Goal: Task Accomplishment & Management: Manage account settings

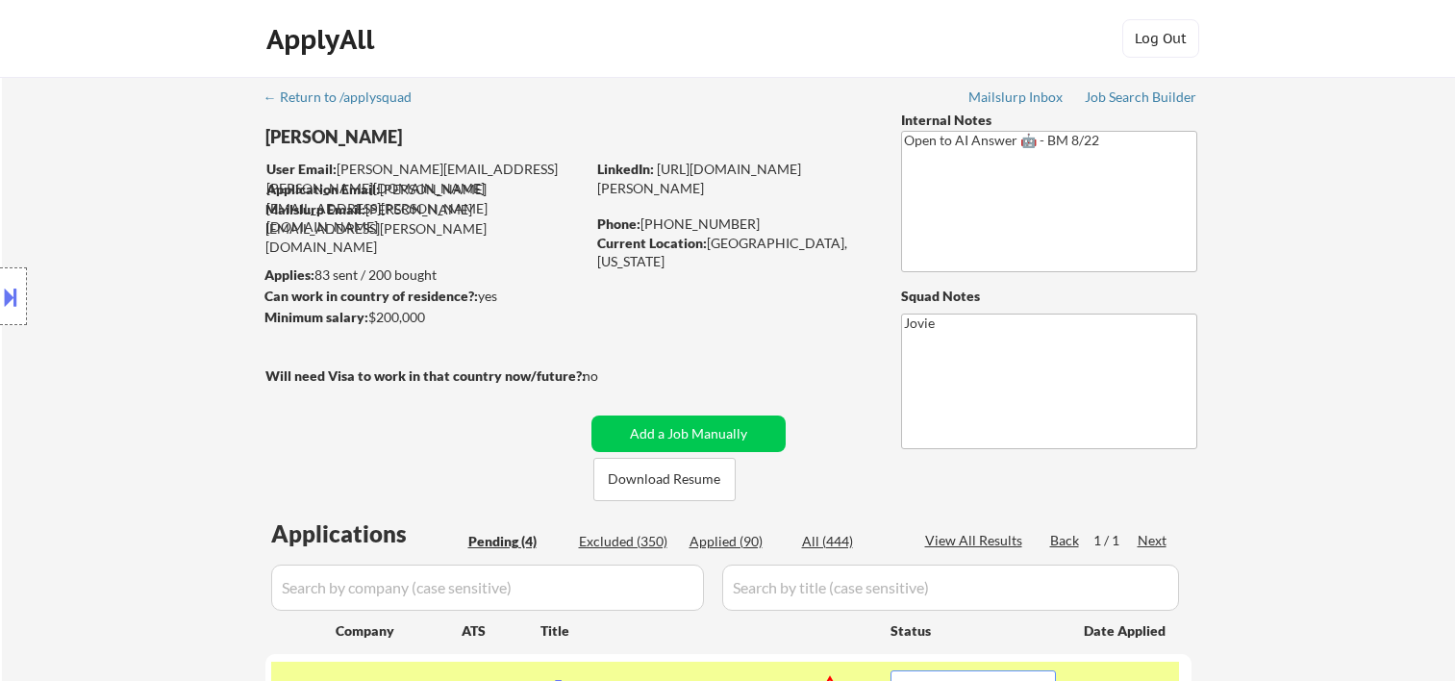
select select ""pending""
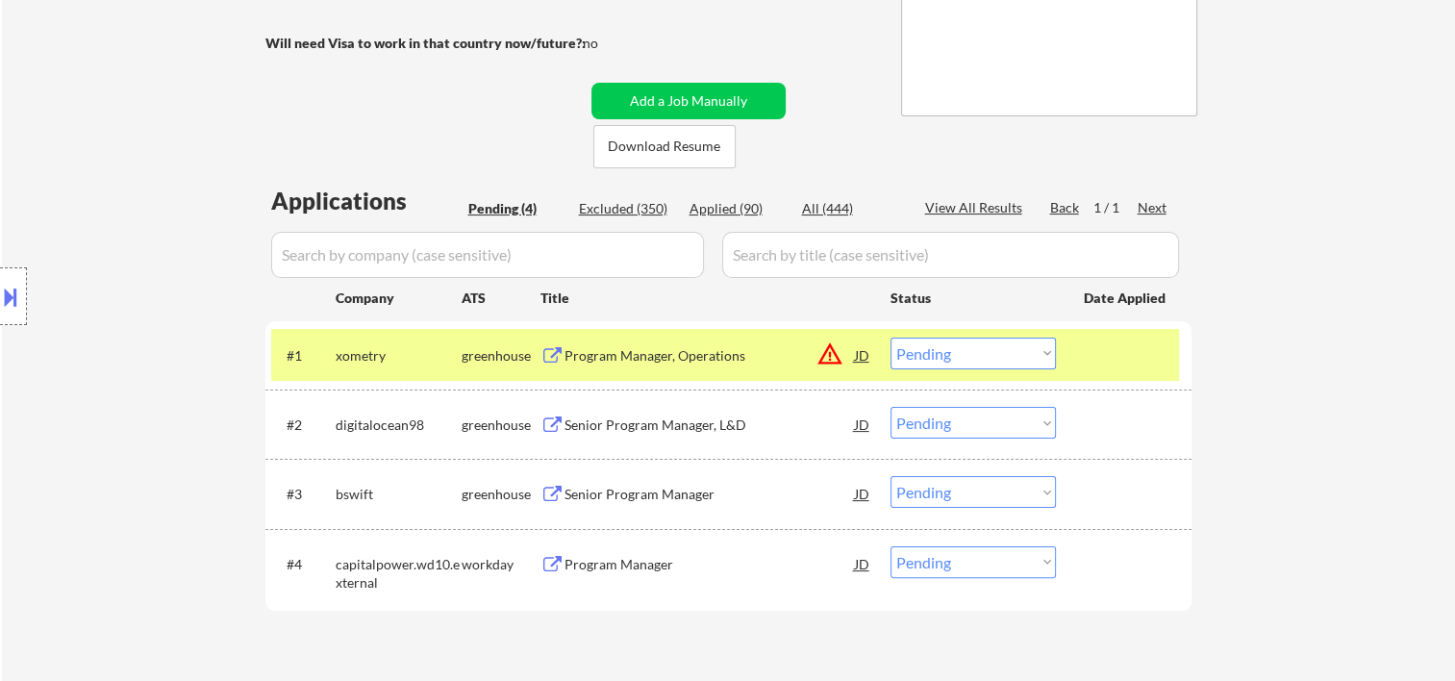
scroll to position [333, 0]
click at [1109, 352] on div at bounding box center [1126, 355] width 85 height 35
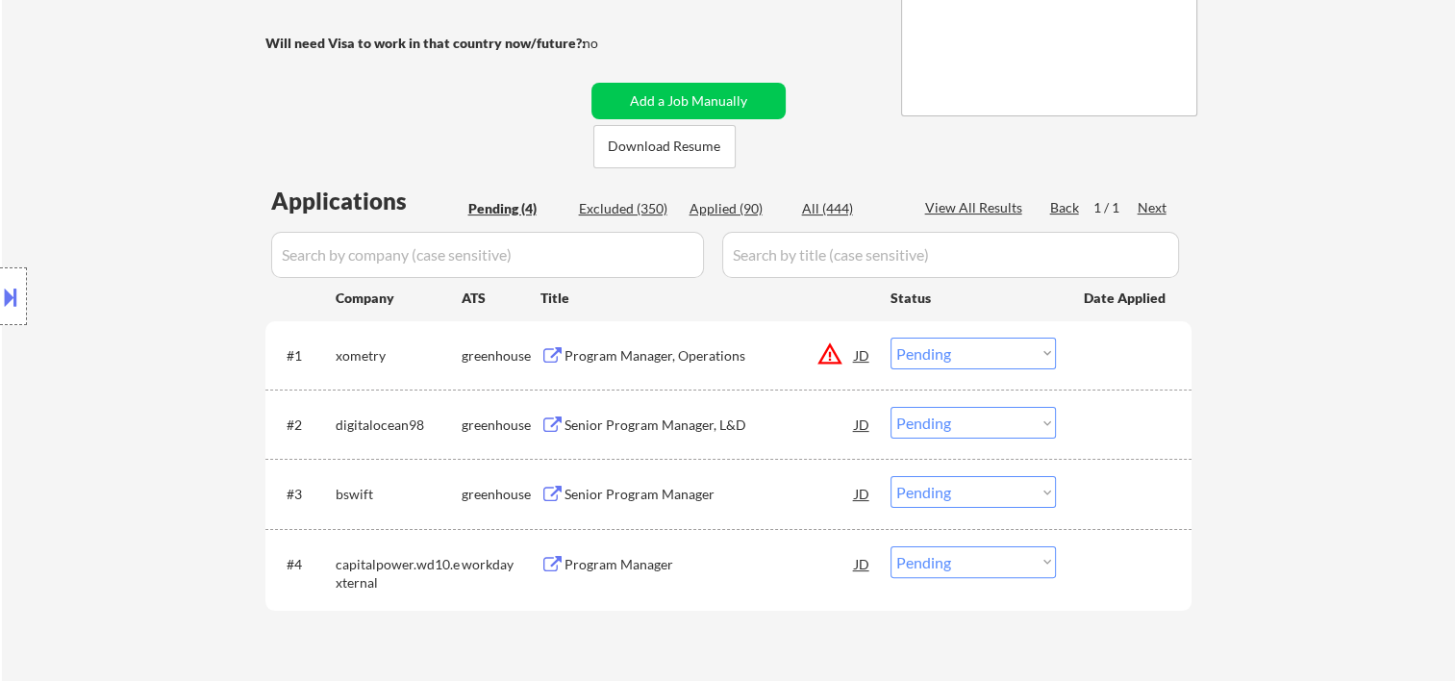
click at [1110, 353] on div at bounding box center [1126, 355] width 85 height 35
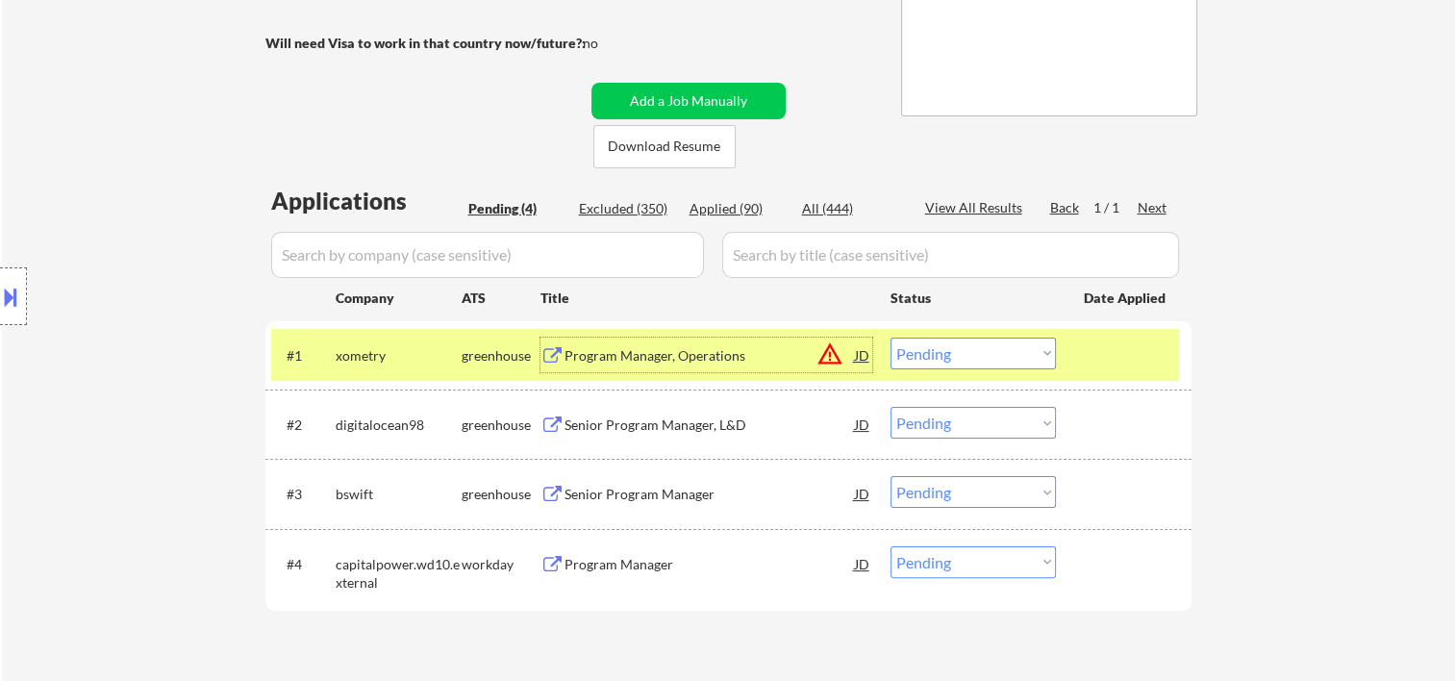
click at [762, 348] on div "Program Manager, Operations" at bounding box center [710, 355] width 290 height 19
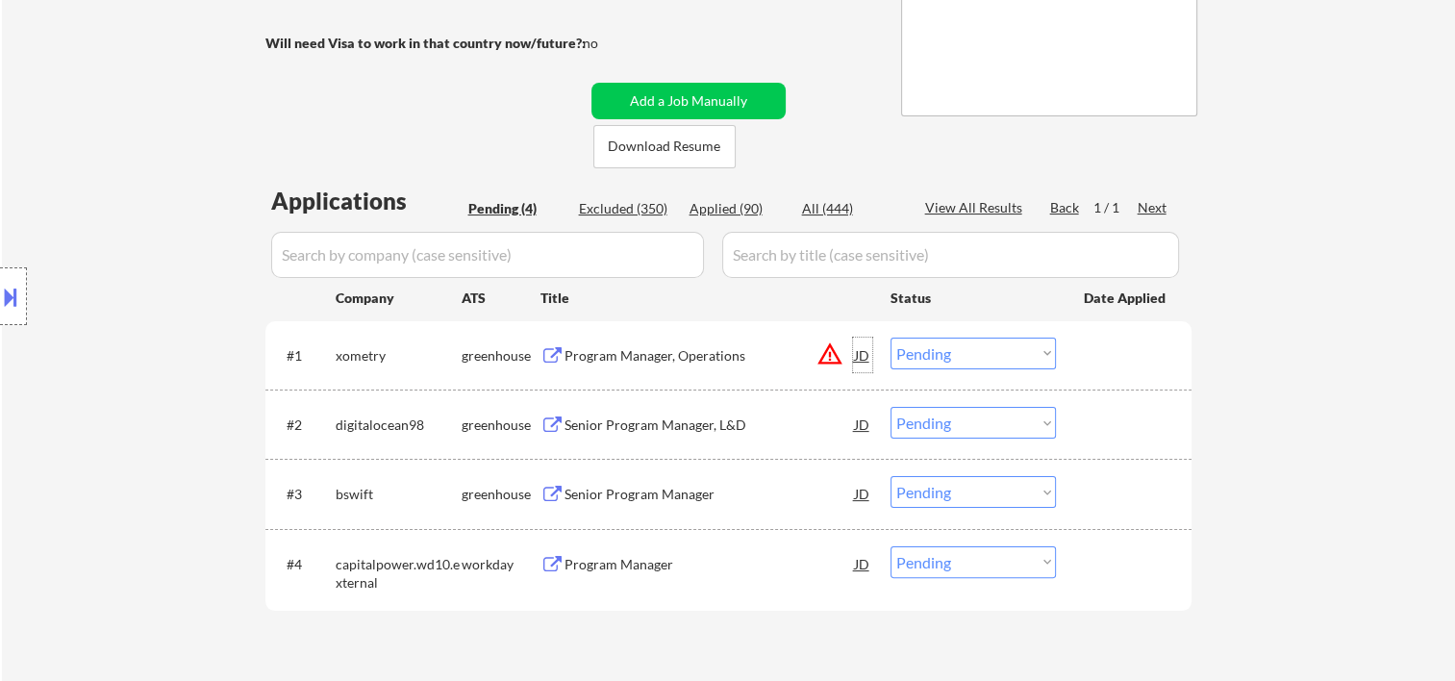
click at [860, 350] on div "JD" at bounding box center [862, 355] width 19 height 35
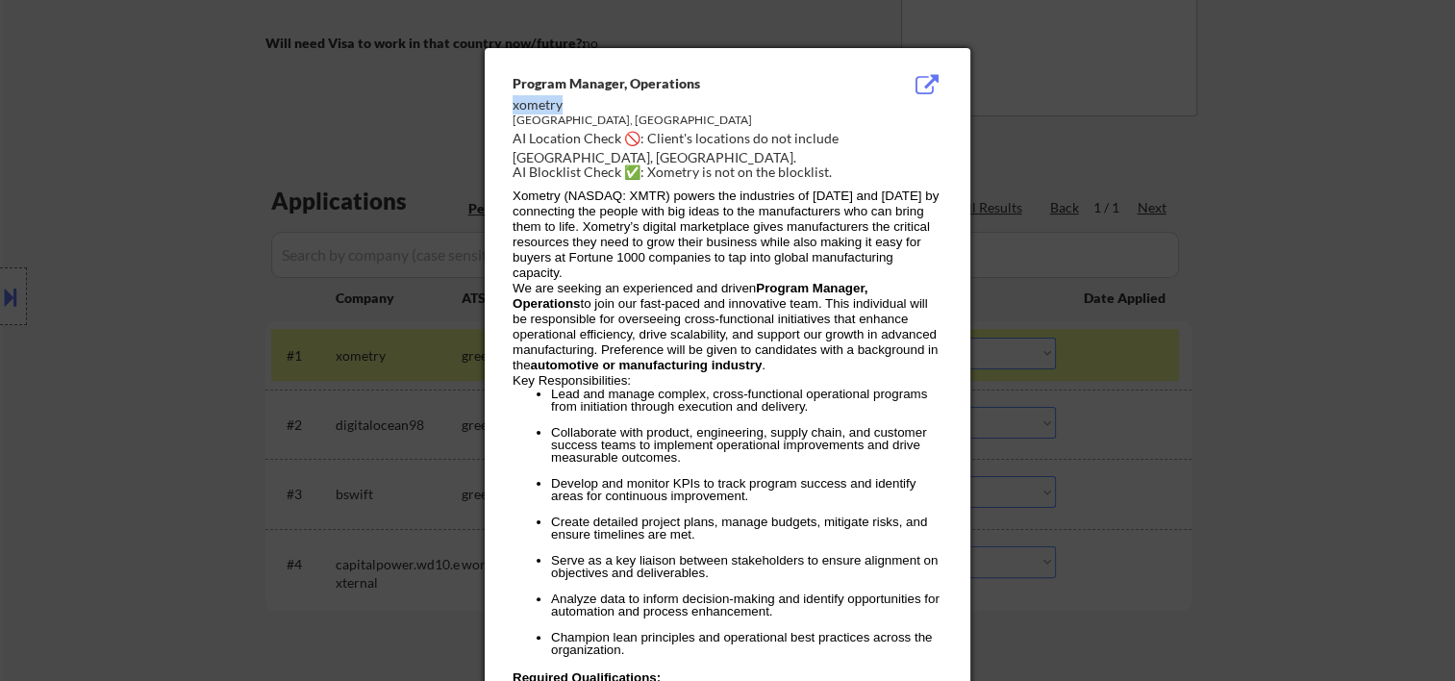
drag, startPoint x: 512, startPoint y: 101, endPoint x: 567, endPoint y: 100, distance: 55.8
click at [567, 100] on div "xometry" at bounding box center [679, 104] width 333 height 19
copy div "xometry"
click at [1265, 135] on div at bounding box center [727, 340] width 1455 height 681
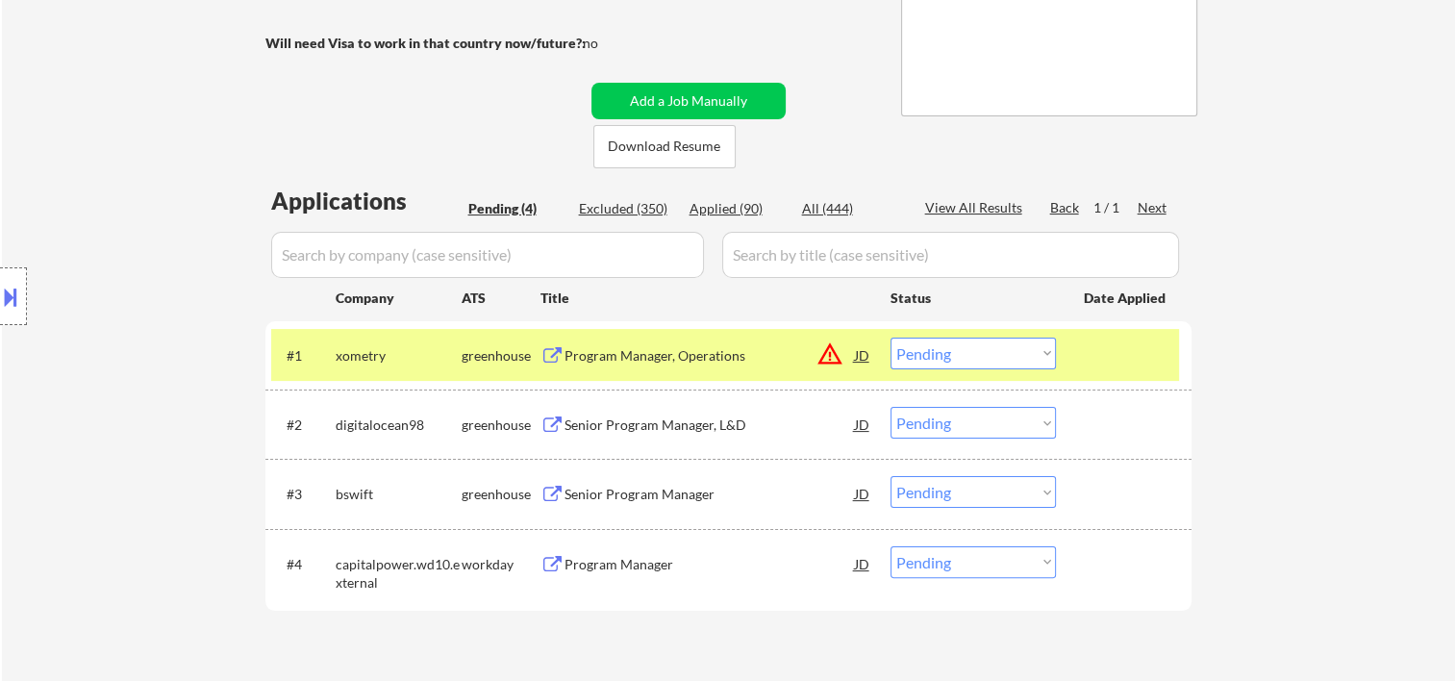
click at [1031, 359] on select "Choose an option... Pending Applied Excluded (Questions) Excluded (Expired) Exc…" at bounding box center [973, 354] width 165 height 32
click at [891, 338] on select "Choose an option... Pending Applied Excluded (Questions) Excluded (Expired) Exc…" at bounding box center [973, 354] width 165 height 32
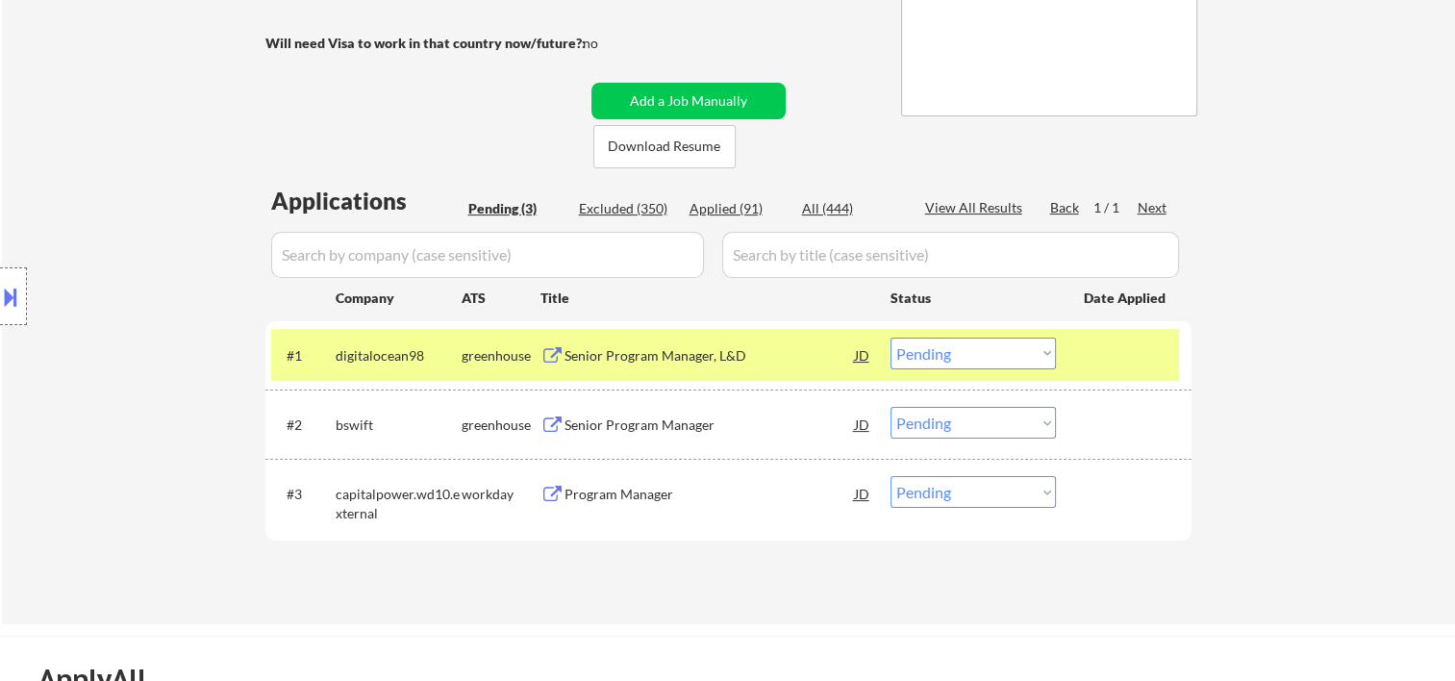
click at [1098, 342] on div at bounding box center [1126, 355] width 85 height 35
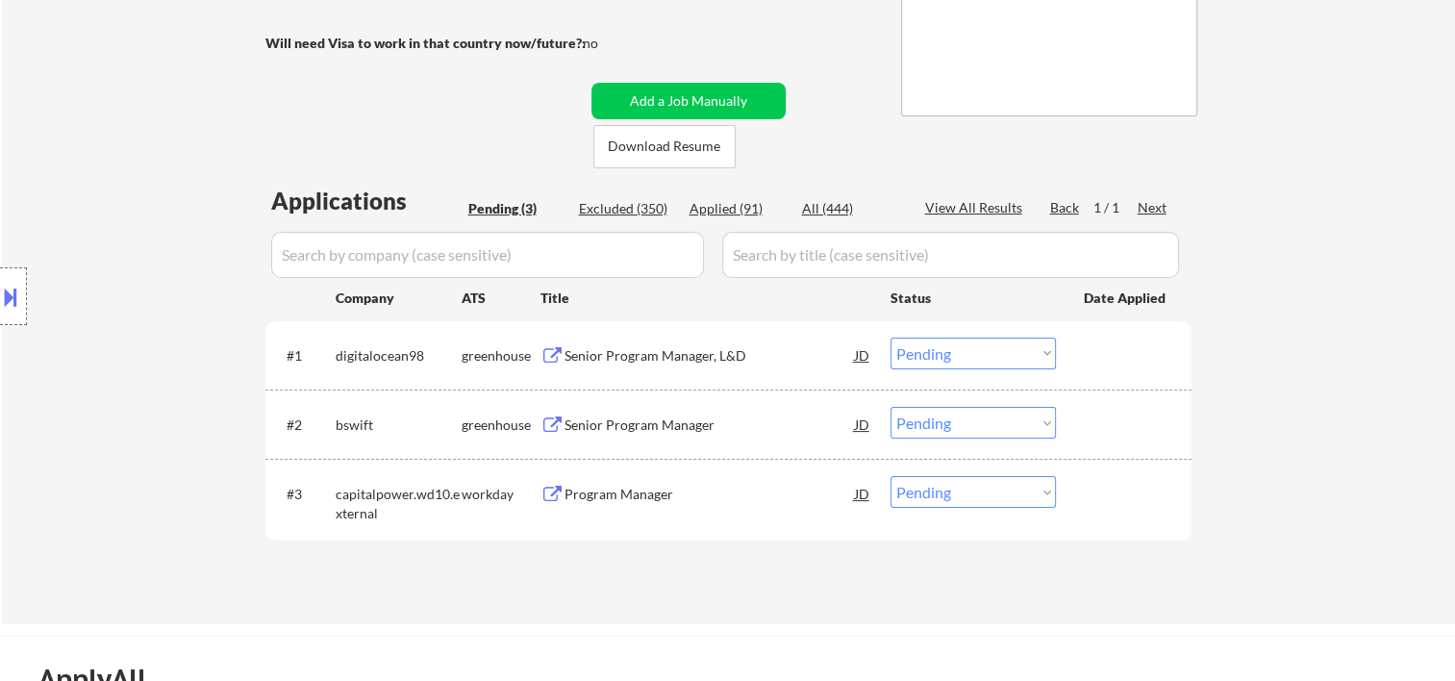
click at [1110, 354] on div at bounding box center [1126, 355] width 85 height 35
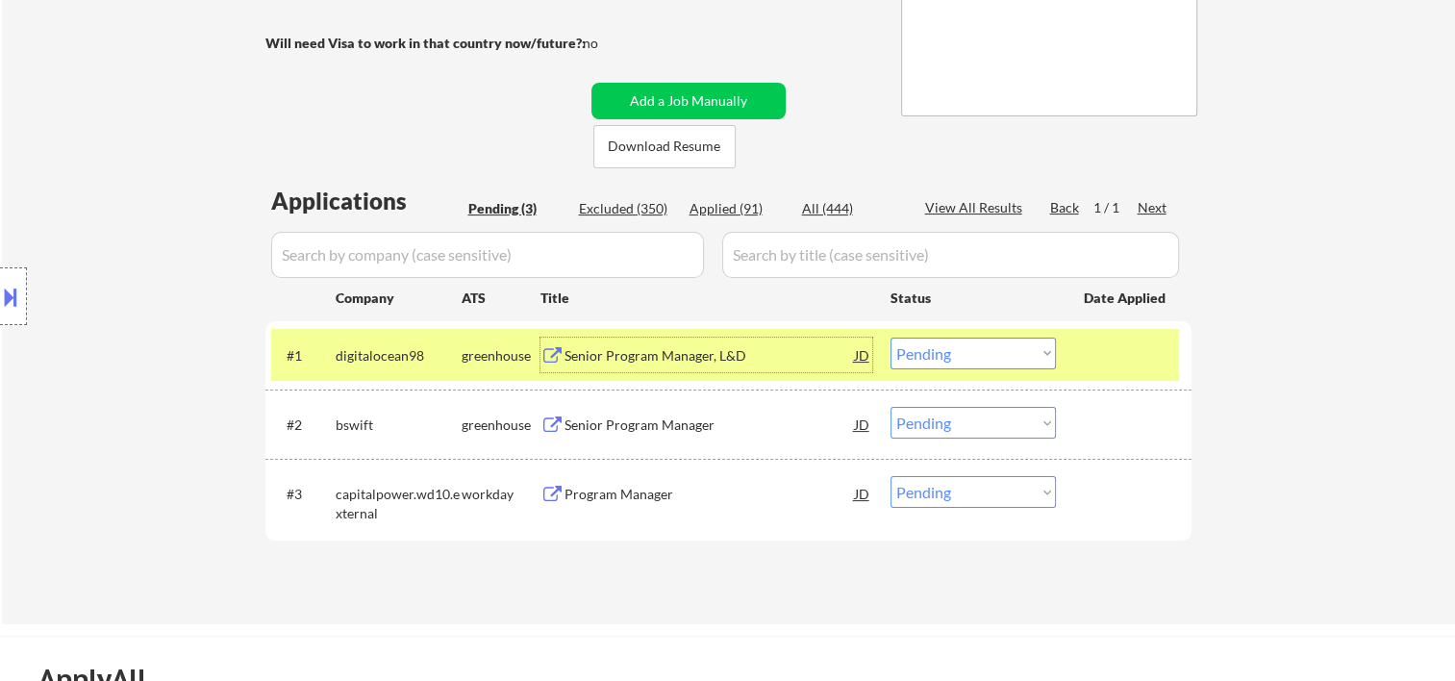
click at [716, 348] on div "Senior Program Manager, L&D" at bounding box center [710, 355] width 290 height 19
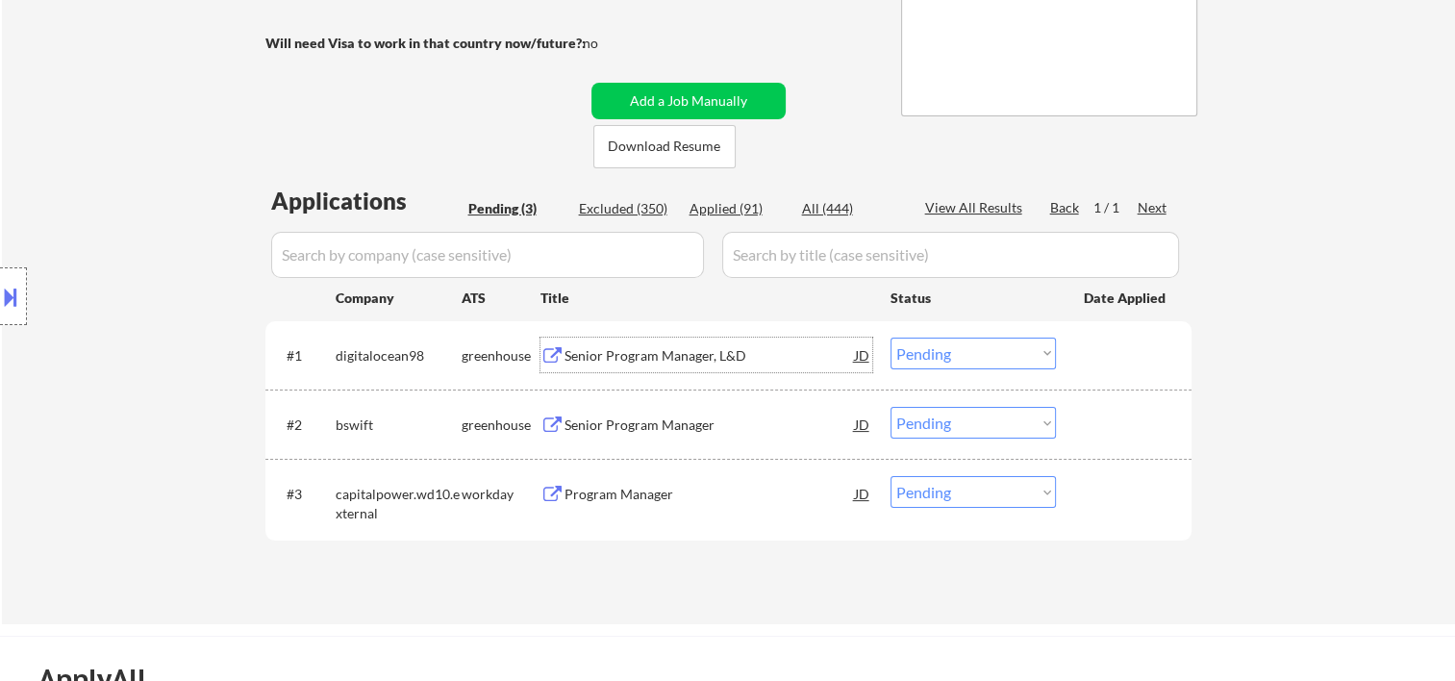
drag, startPoint x: 1106, startPoint y: 356, endPoint x: 1065, endPoint y: 358, distance: 41.4
click at [1105, 356] on div at bounding box center [1126, 355] width 85 height 35
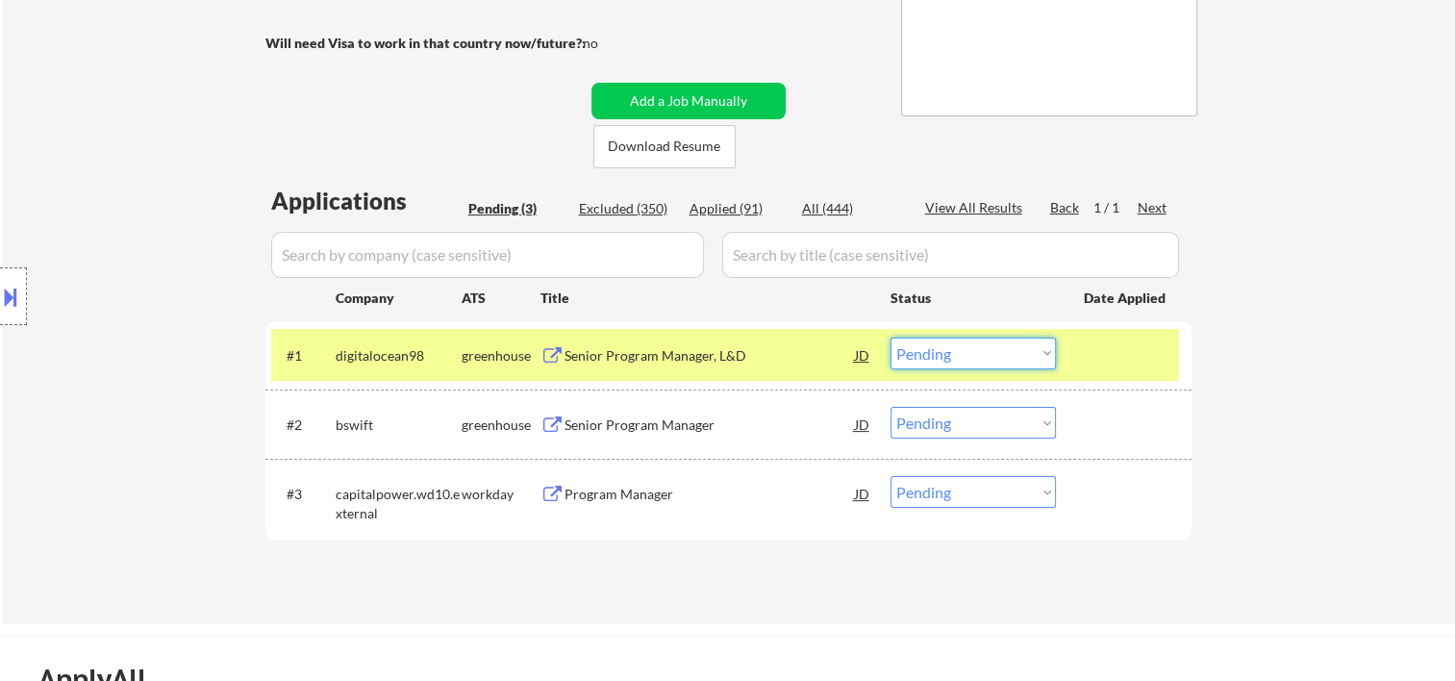
click at [1051, 353] on select "Choose an option... Pending Applied Excluded (Questions) Excluded (Expired) Exc…" at bounding box center [973, 354] width 165 height 32
click at [891, 338] on select "Choose an option... Pending Applied Excluded (Questions) Excluded (Expired) Exc…" at bounding box center [973, 354] width 165 height 32
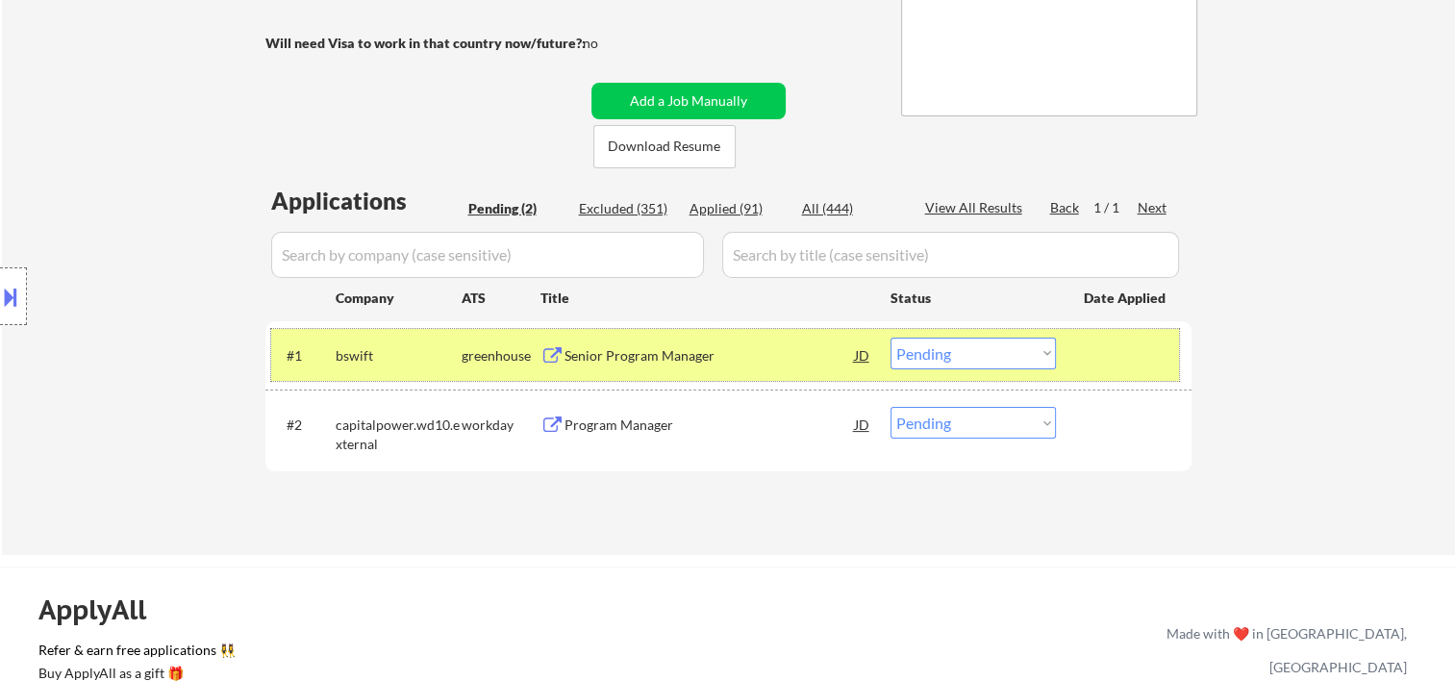
click at [1081, 358] on div "#1 bswift greenhouse Senior Program Manager JD warning_amber Choose an option..…" at bounding box center [725, 355] width 908 height 52
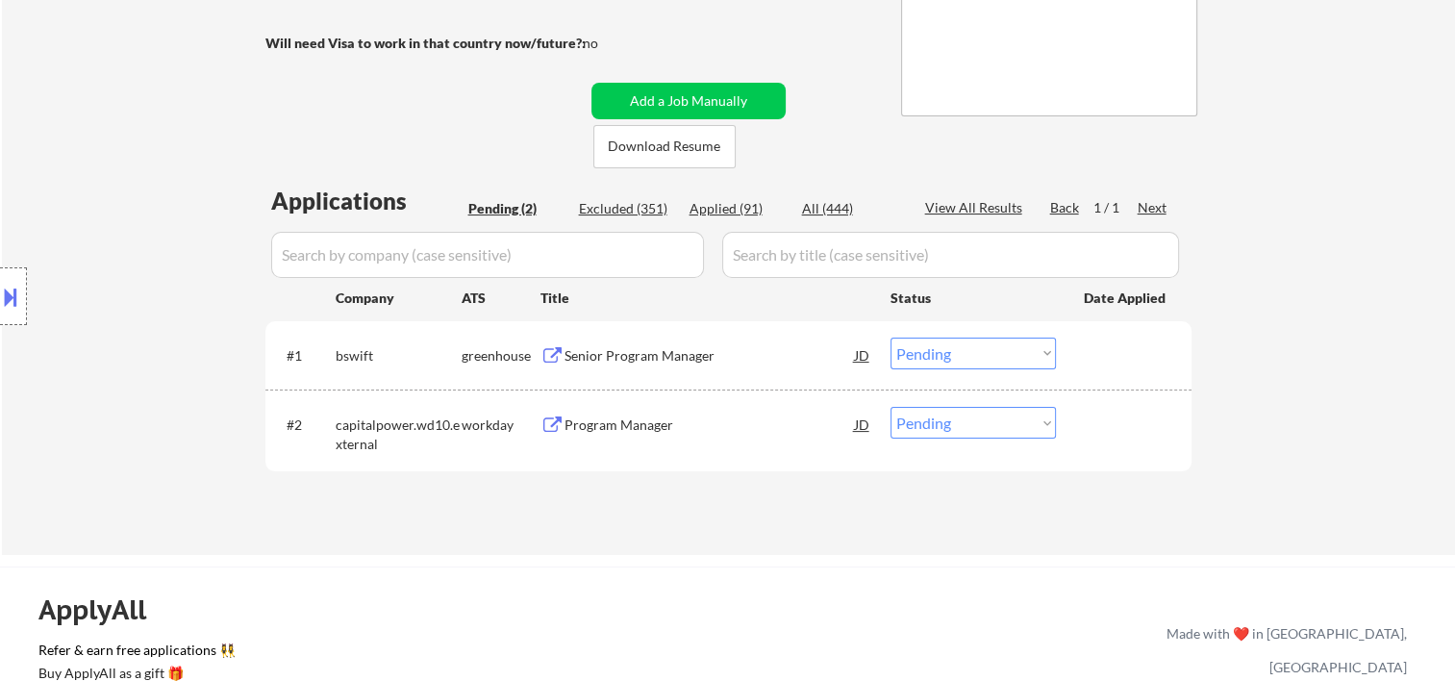
click at [1086, 362] on div at bounding box center [1126, 355] width 85 height 35
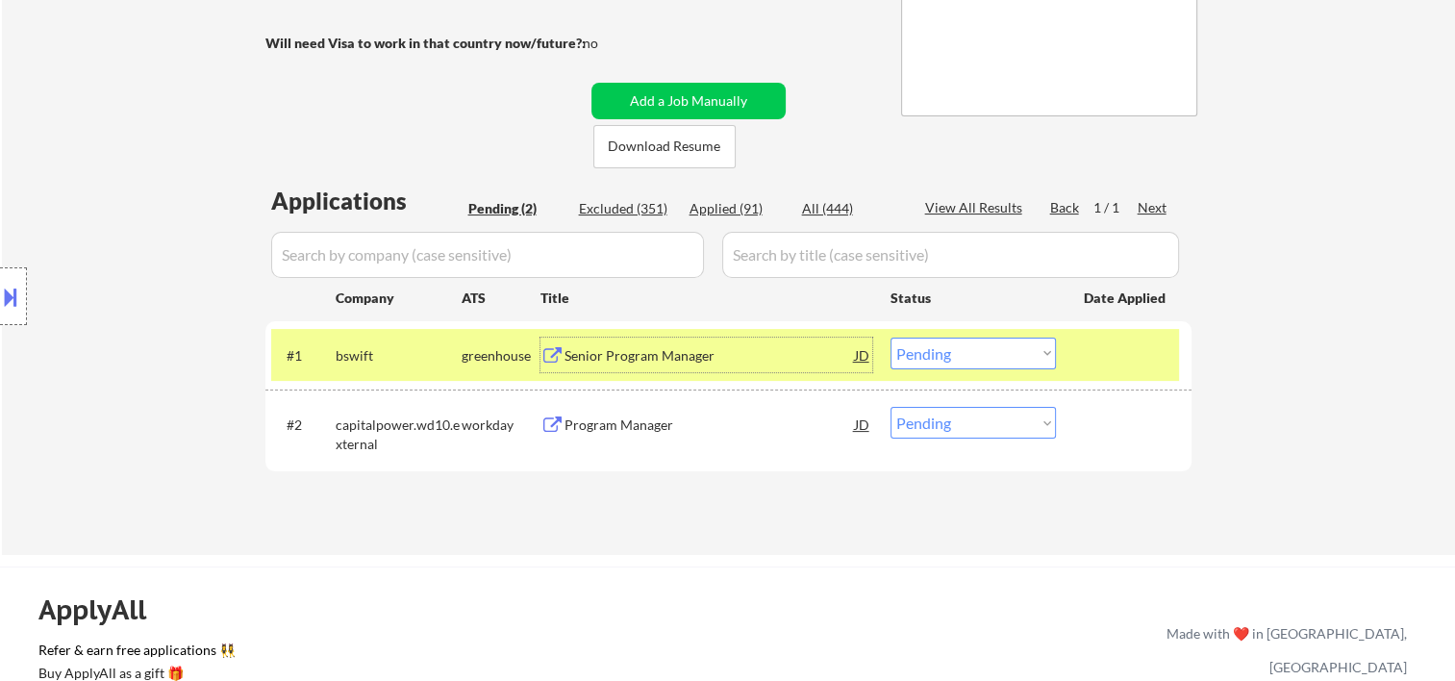
click at [765, 364] on div "Senior Program Manager" at bounding box center [710, 355] width 290 height 19
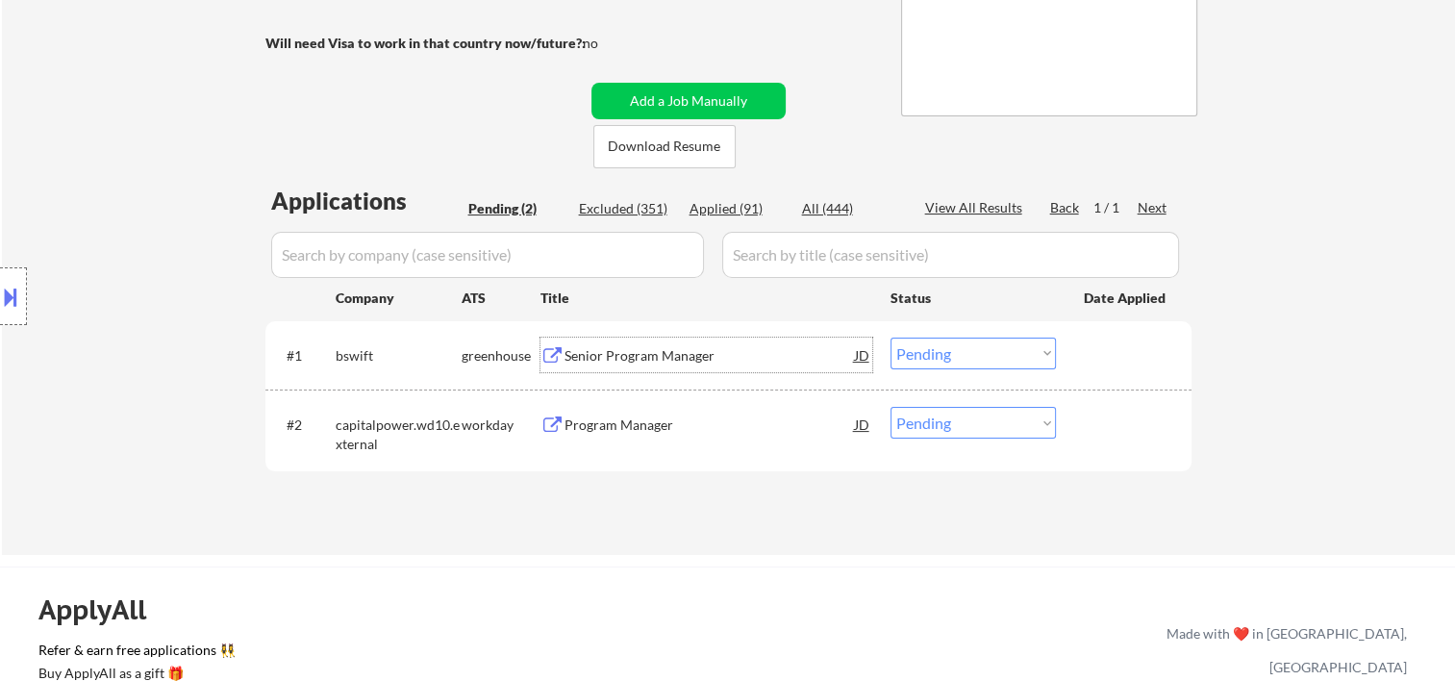
click at [1120, 362] on div at bounding box center [1126, 355] width 85 height 35
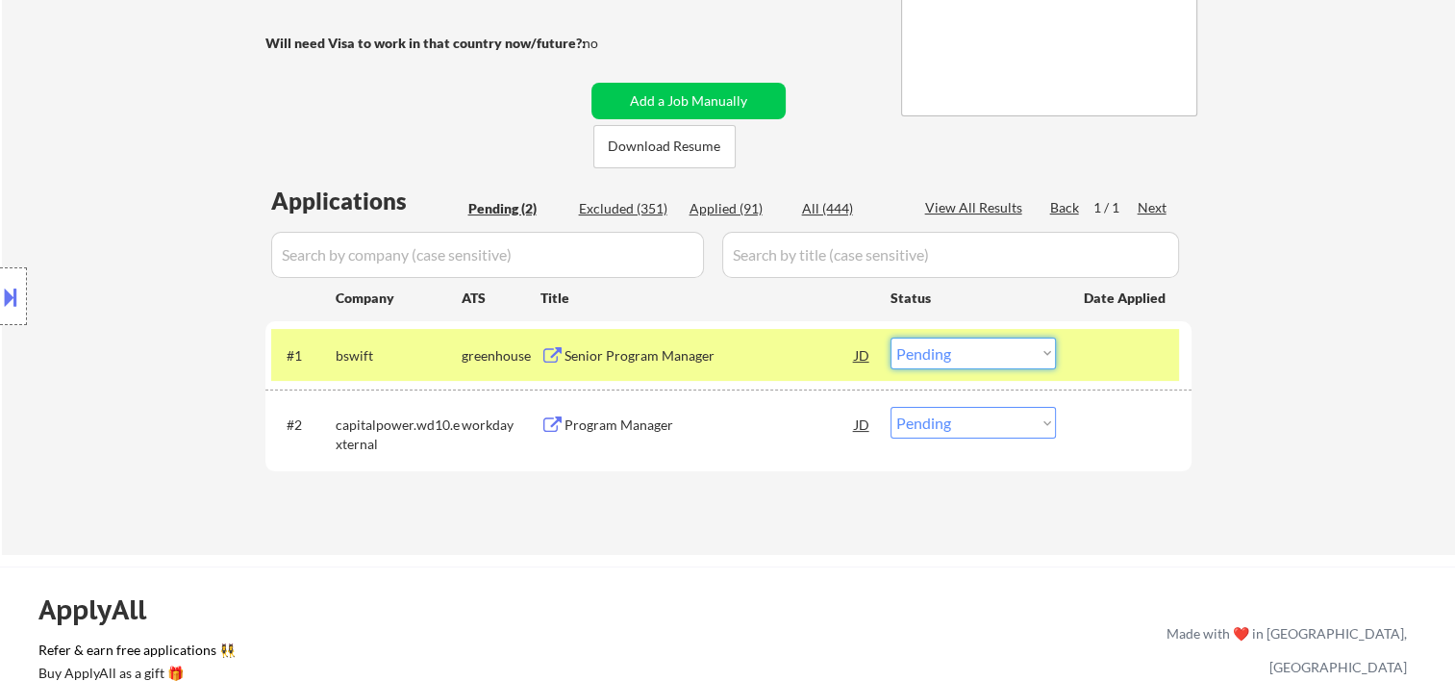
click at [1045, 360] on select "Choose an option... Pending Applied Excluded (Questions) Excluded (Expired) Exc…" at bounding box center [973, 354] width 165 height 32
click at [891, 338] on select "Choose an option... Pending Applied Excluded (Questions) Excluded (Expired) Exc…" at bounding box center [973, 354] width 165 height 32
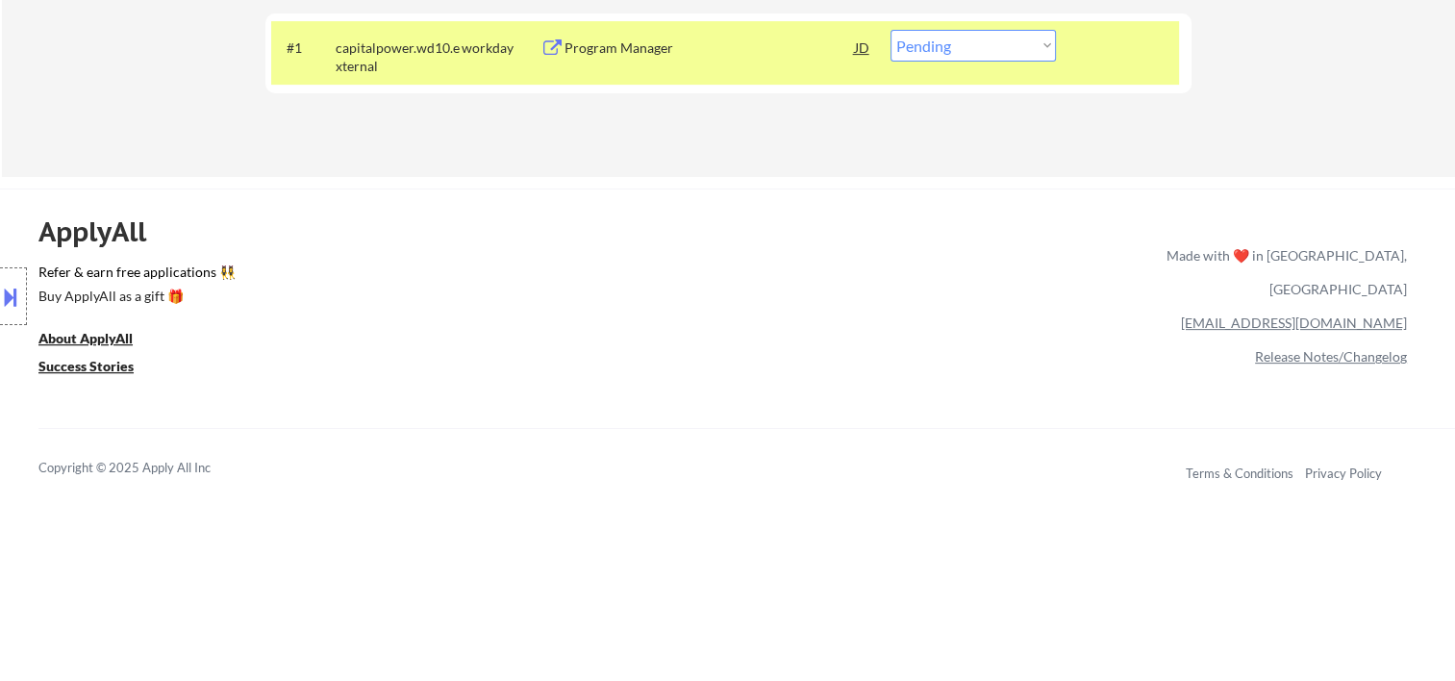
scroll to position [320, 0]
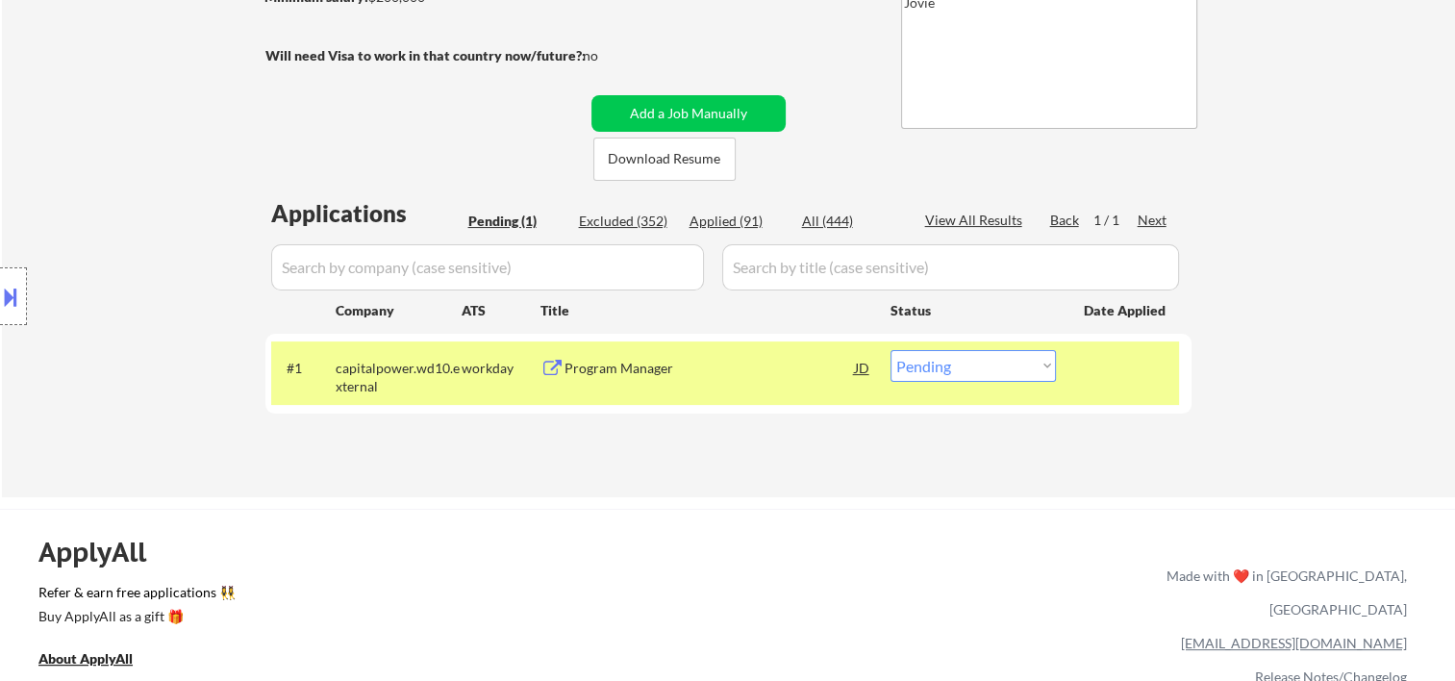
click at [1144, 395] on div "#1 capitalpower.wd10.external workday Program Manager JD warning_amber Choose a…" at bounding box center [725, 372] width 908 height 63
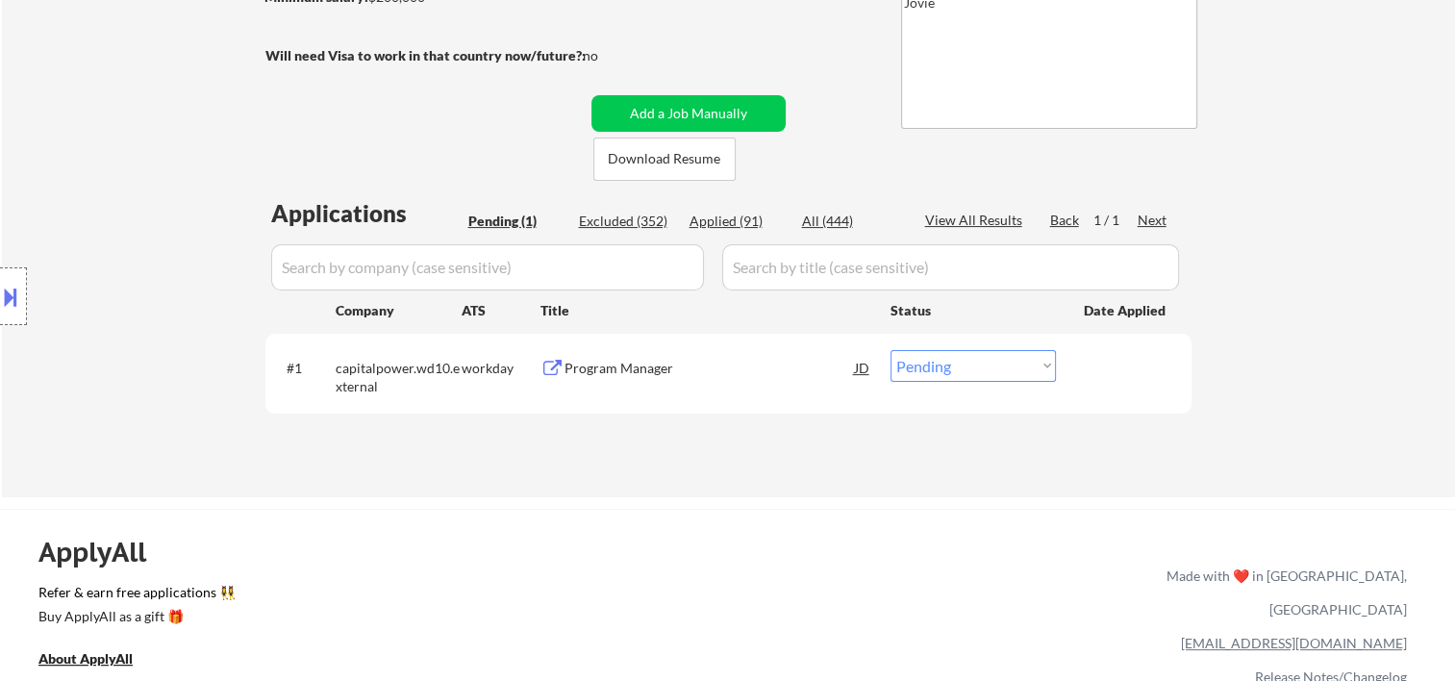
click at [1127, 385] on div "#1 capitalpower.wd10.external workday Program Manager JD warning_amber Choose a…" at bounding box center [725, 372] width 908 height 63
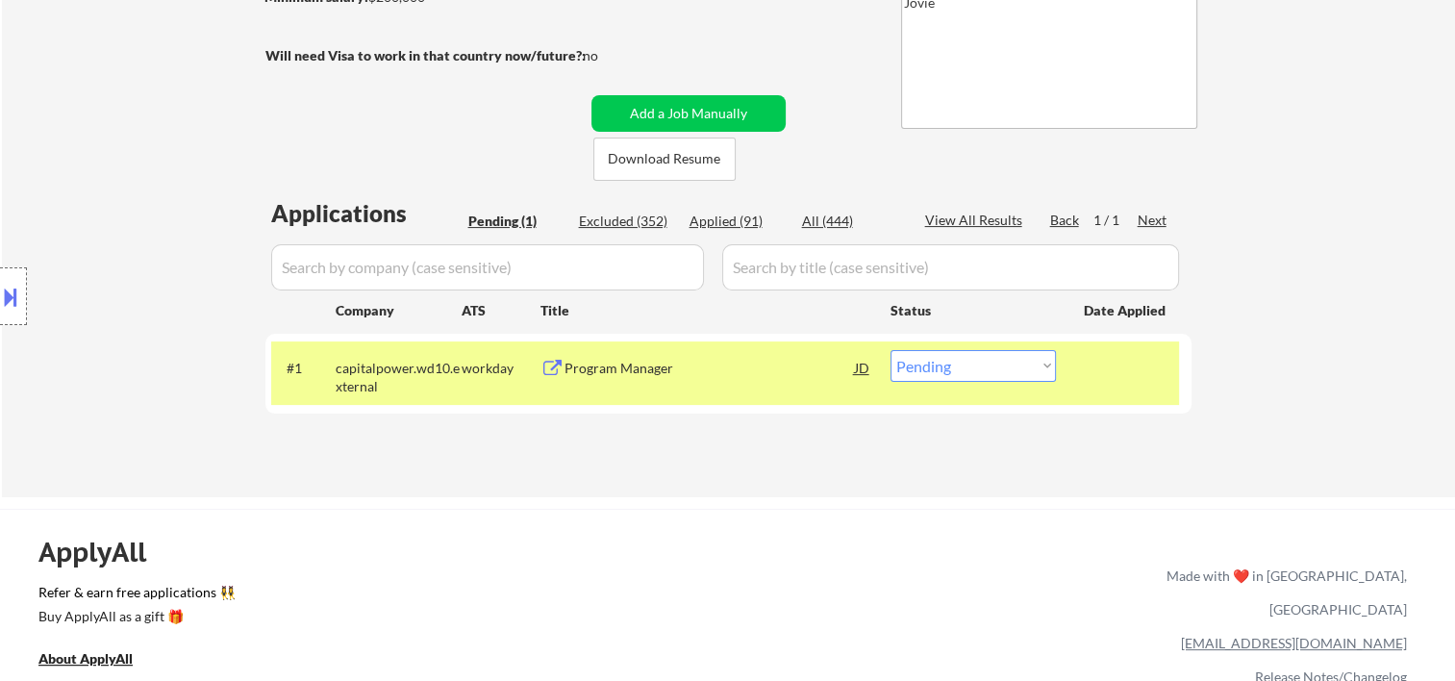
click at [689, 365] on div "Program Manager" at bounding box center [710, 368] width 290 height 19
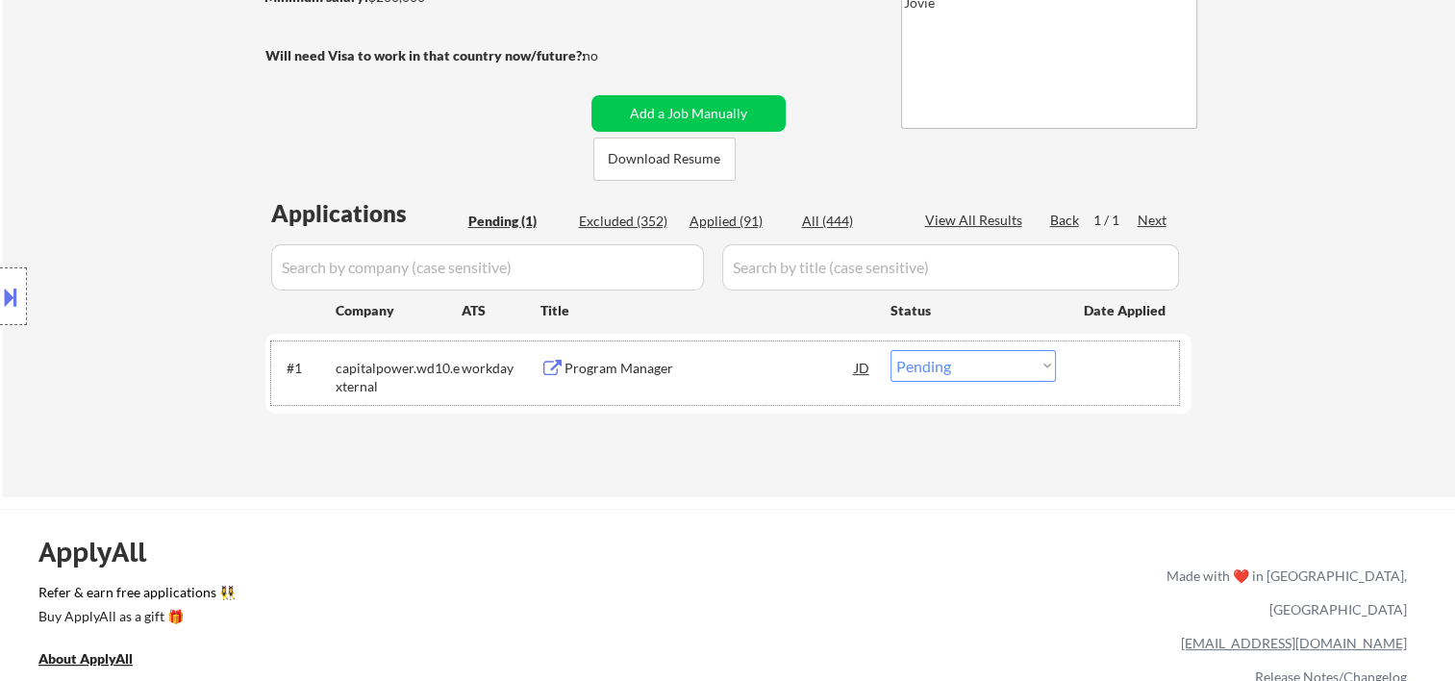
click at [1086, 360] on div at bounding box center [1126, 367] width 85 height 35
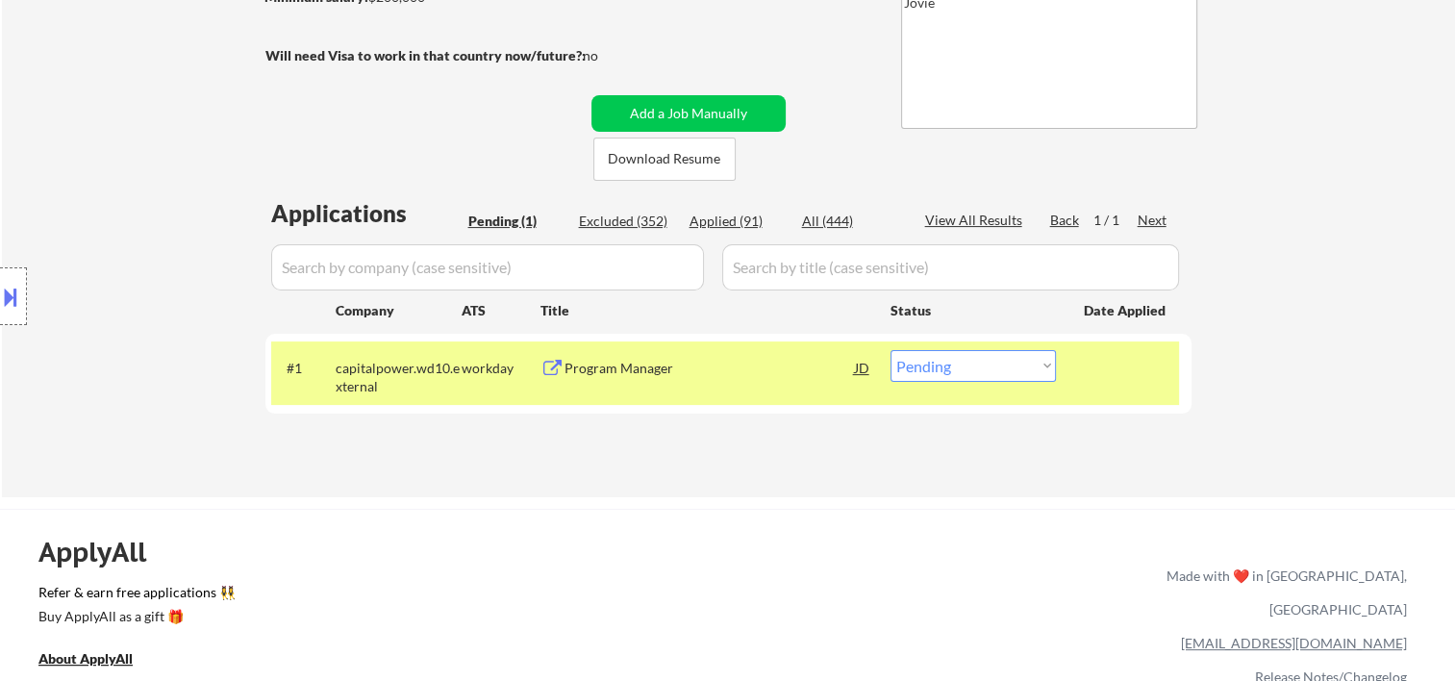
click at [1044, 365] on select "Choose an option... Pending Applied Excluded (Questions) Excluded (Expired) Exc…" at bounding box center [973, 366] width 165 height 32
select select ""excluded__bad_match_""
click at [891, 350] on select "Choose an option... Pending Applied Excluded (Questions) Excluded (Expired) Exc…" at bounding box center [973, 366] width 165 height 32
select select ""excluded__bad_match_""
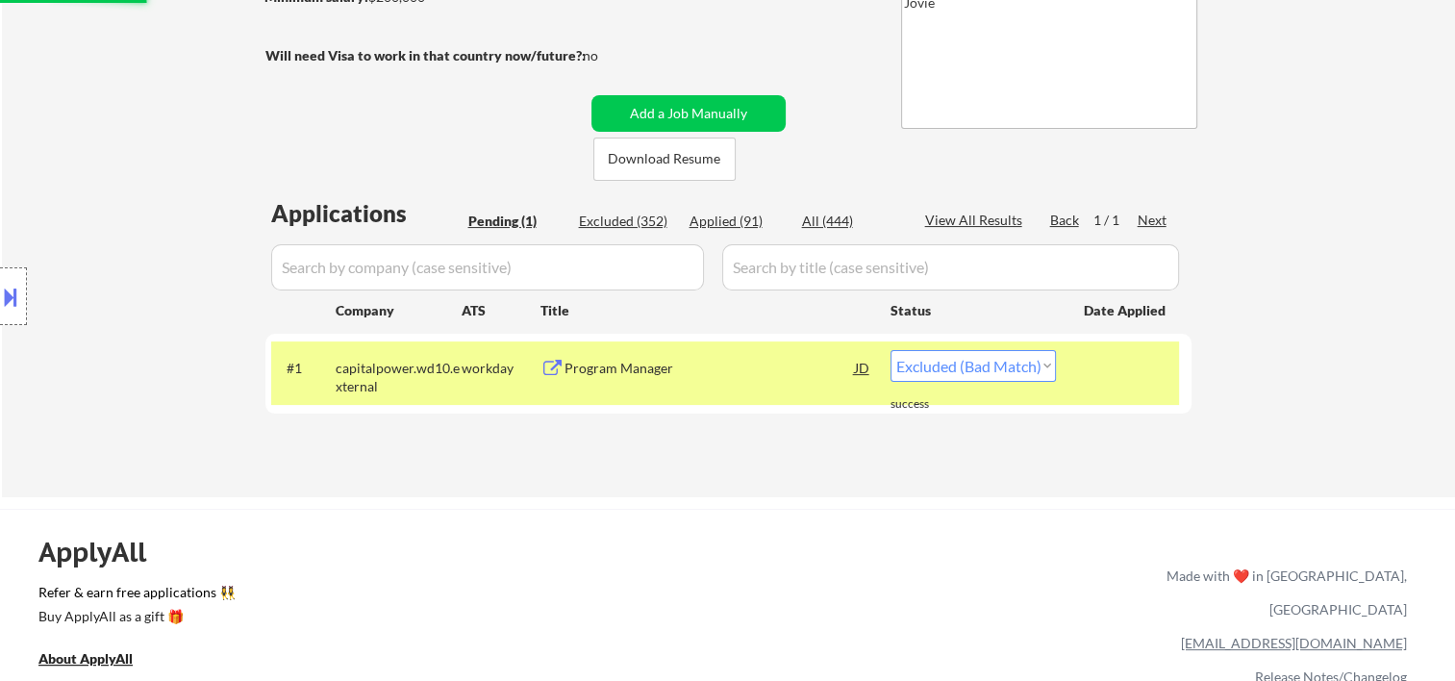
select select ""excluded__bad_match_""
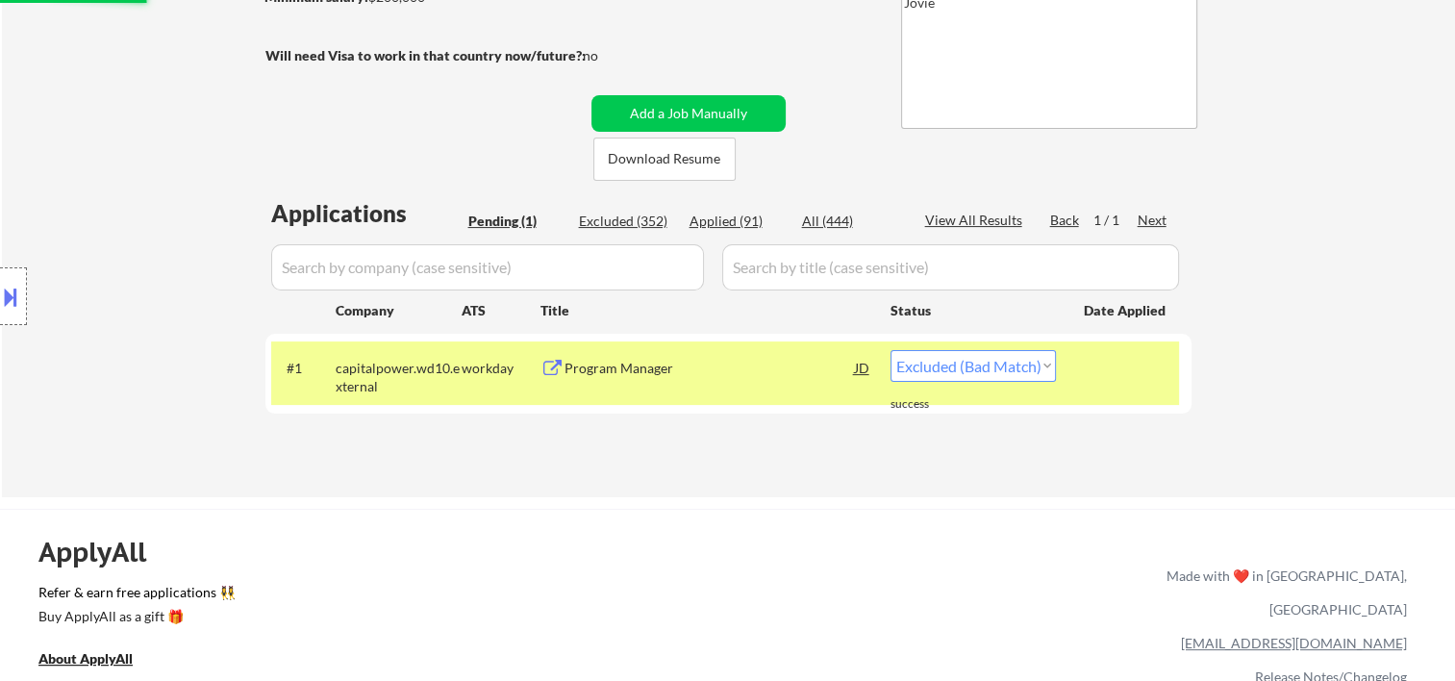
select select ""excluded__bad_match_""
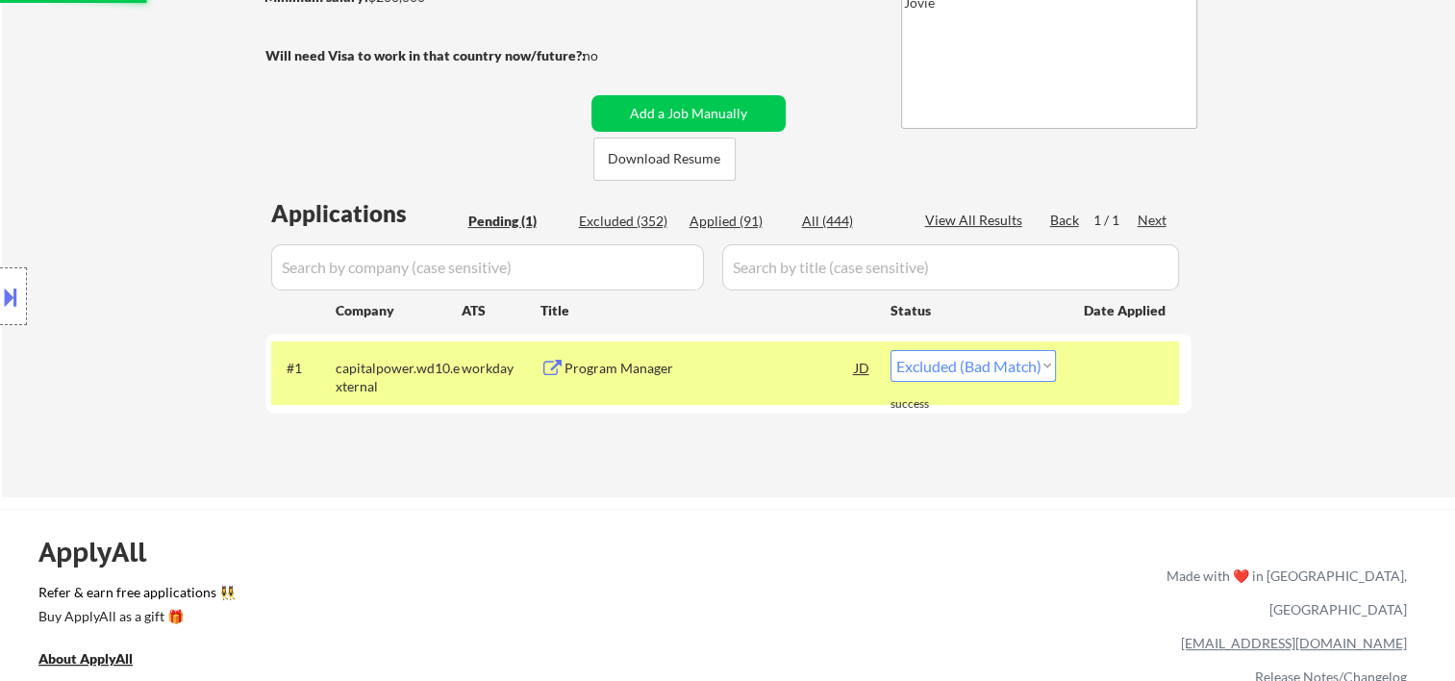
select select ""excluded__bad_match_""
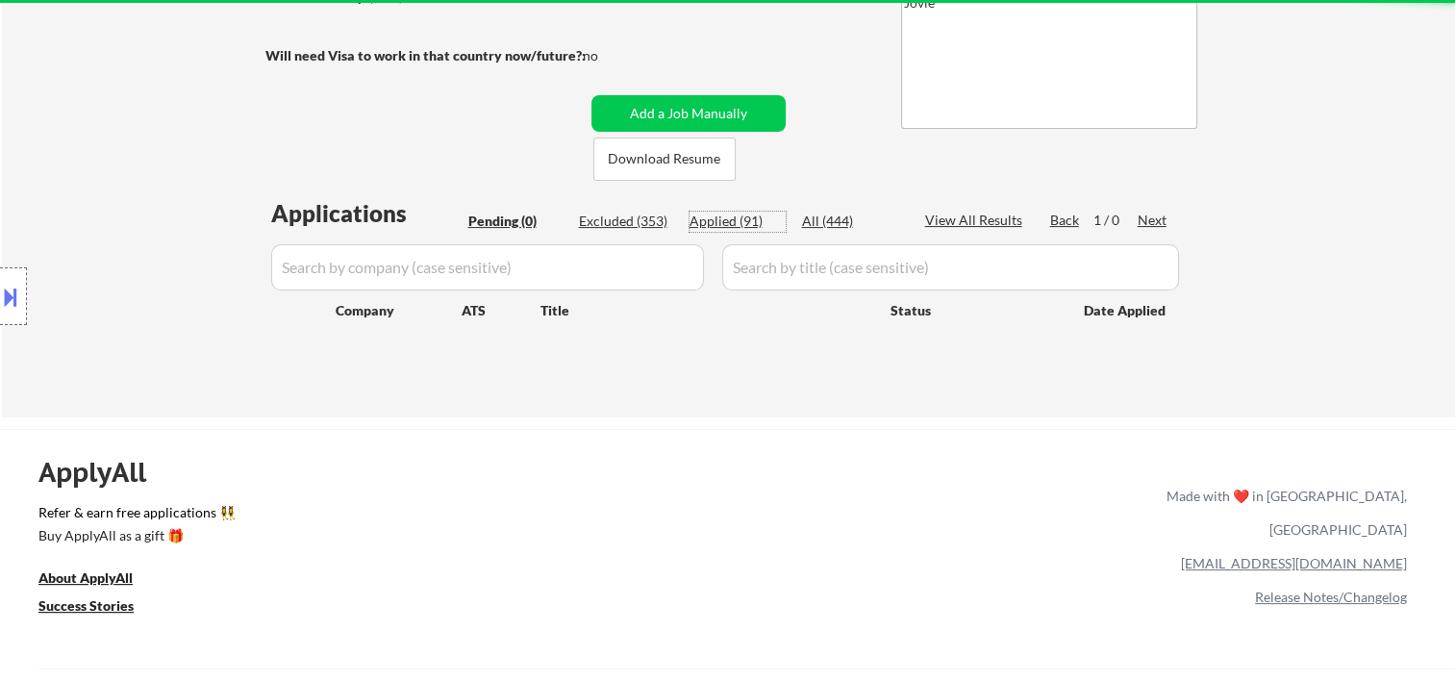
click at [738, 218] on div "Applied (91)" at bounding box center [738, 221] width 96 height 19
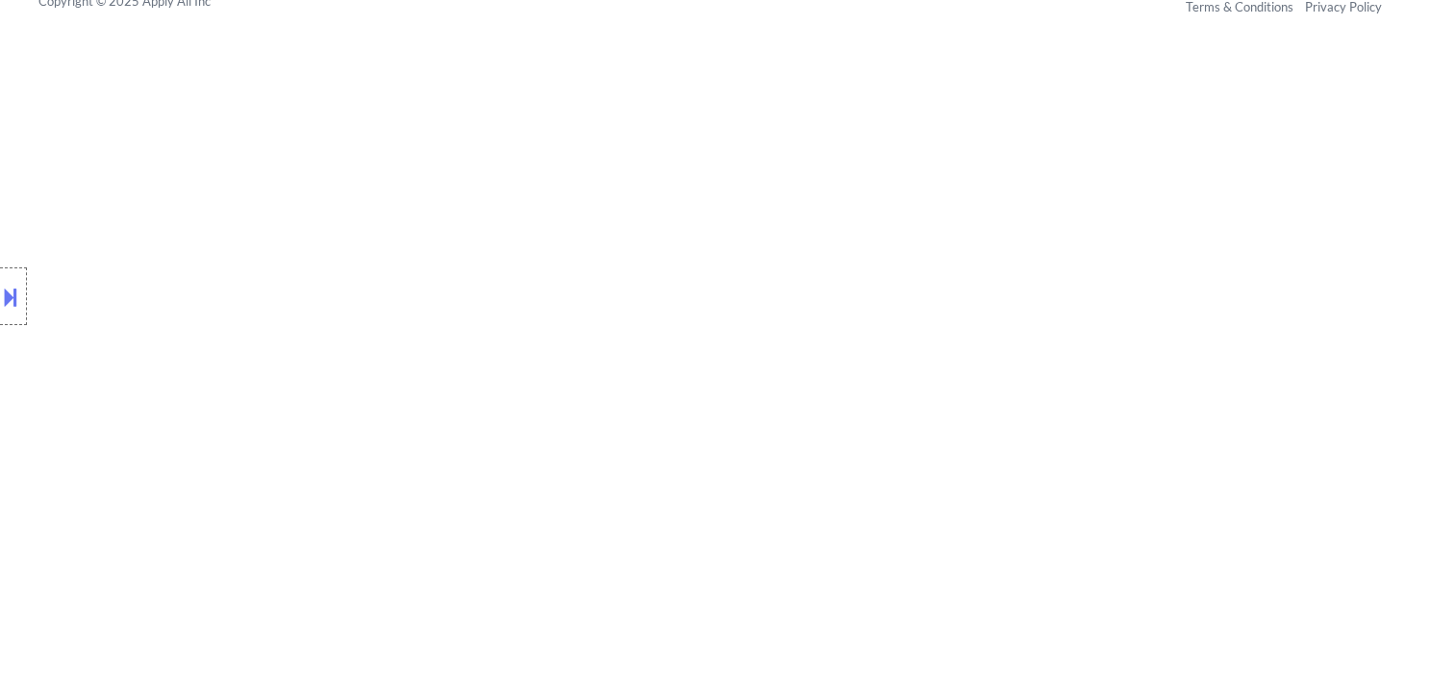
scroll to position [1043, 0]
select select ""applied""
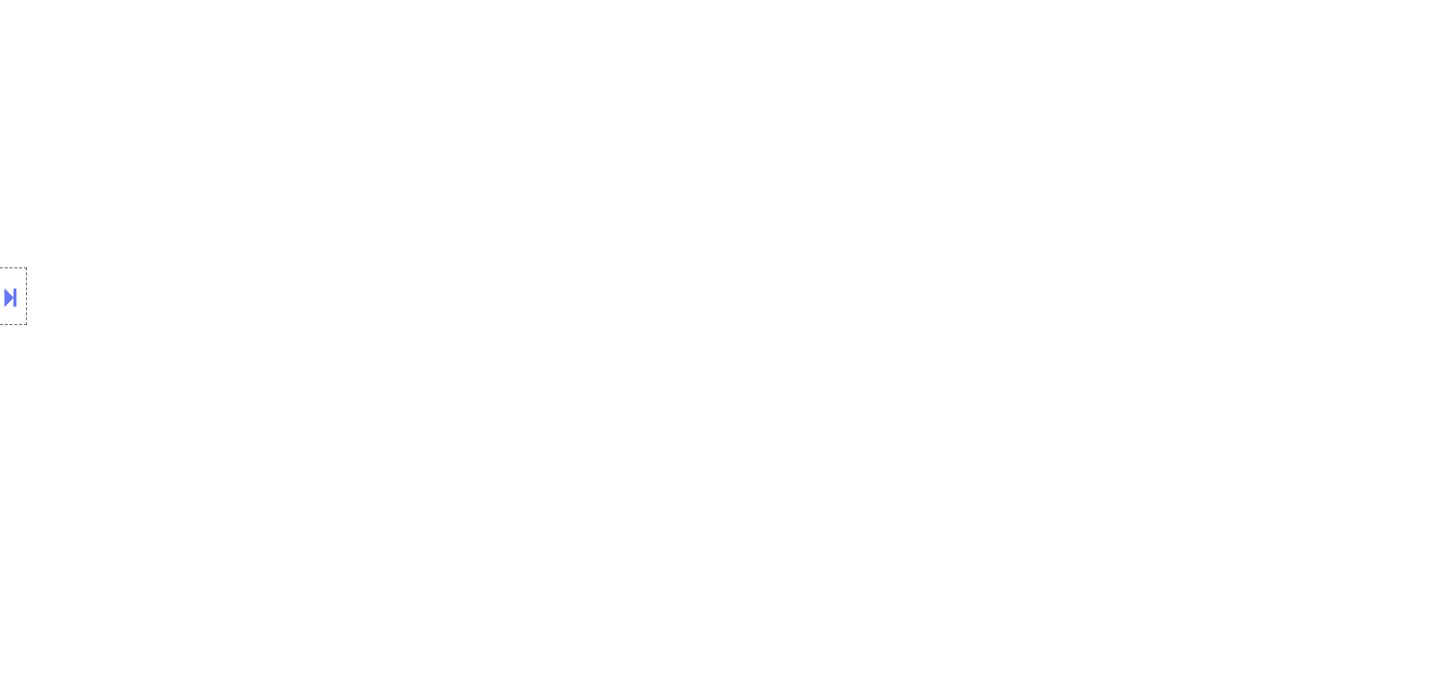
select select ""applied""
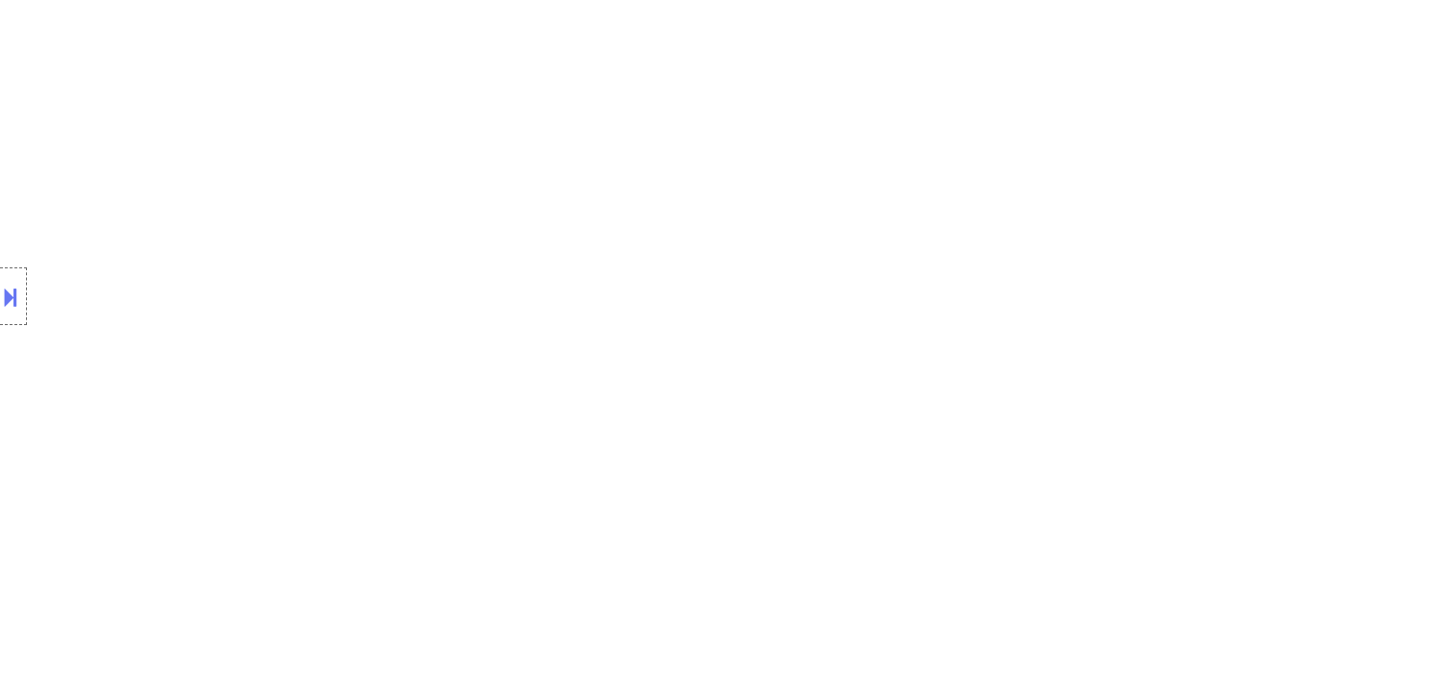
select select ""applied""
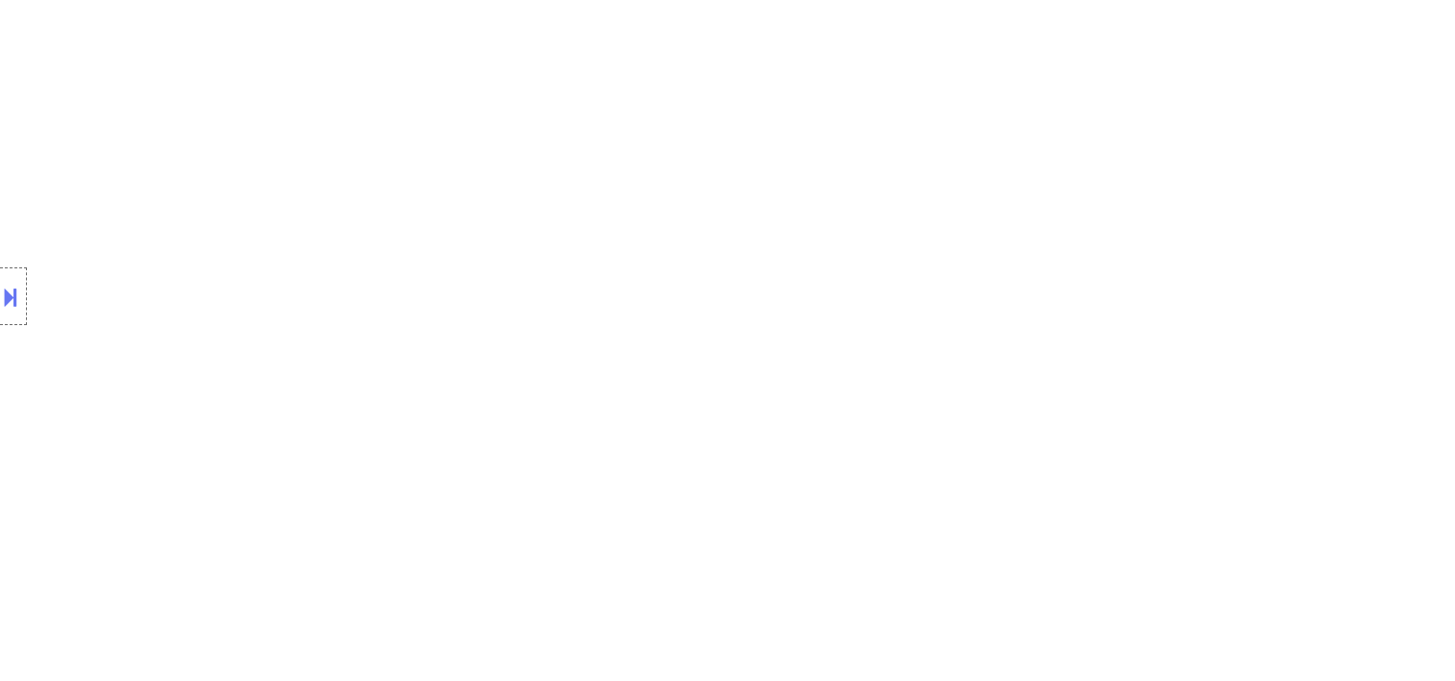
select select ""applied""
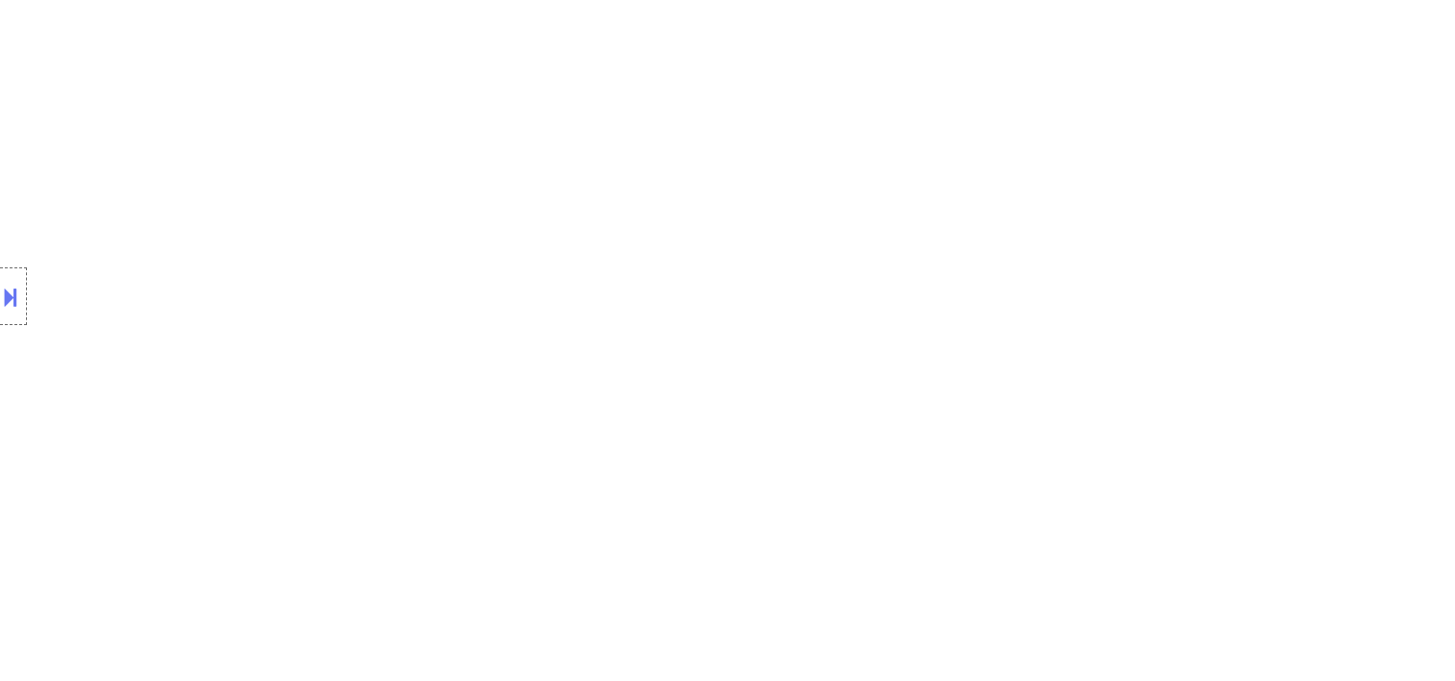
select select ""applied""
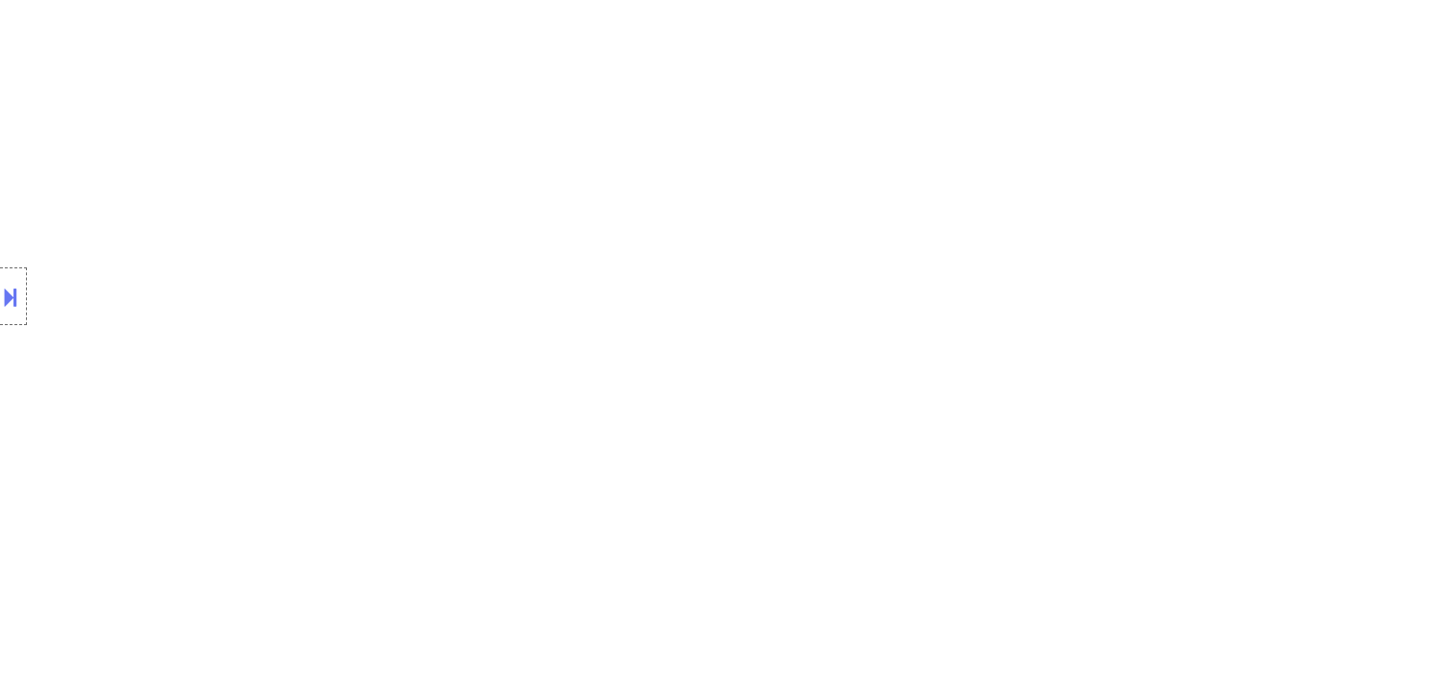
select select ""applied""
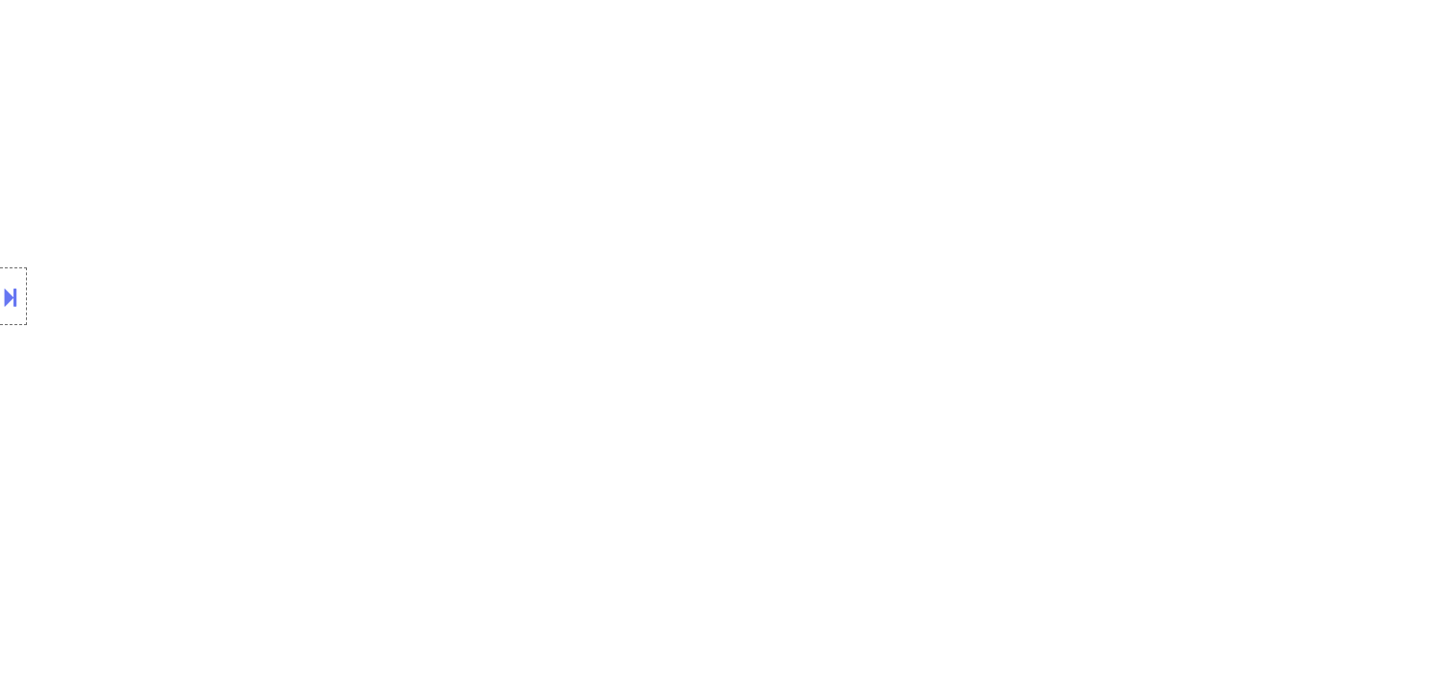
select select ""applied""
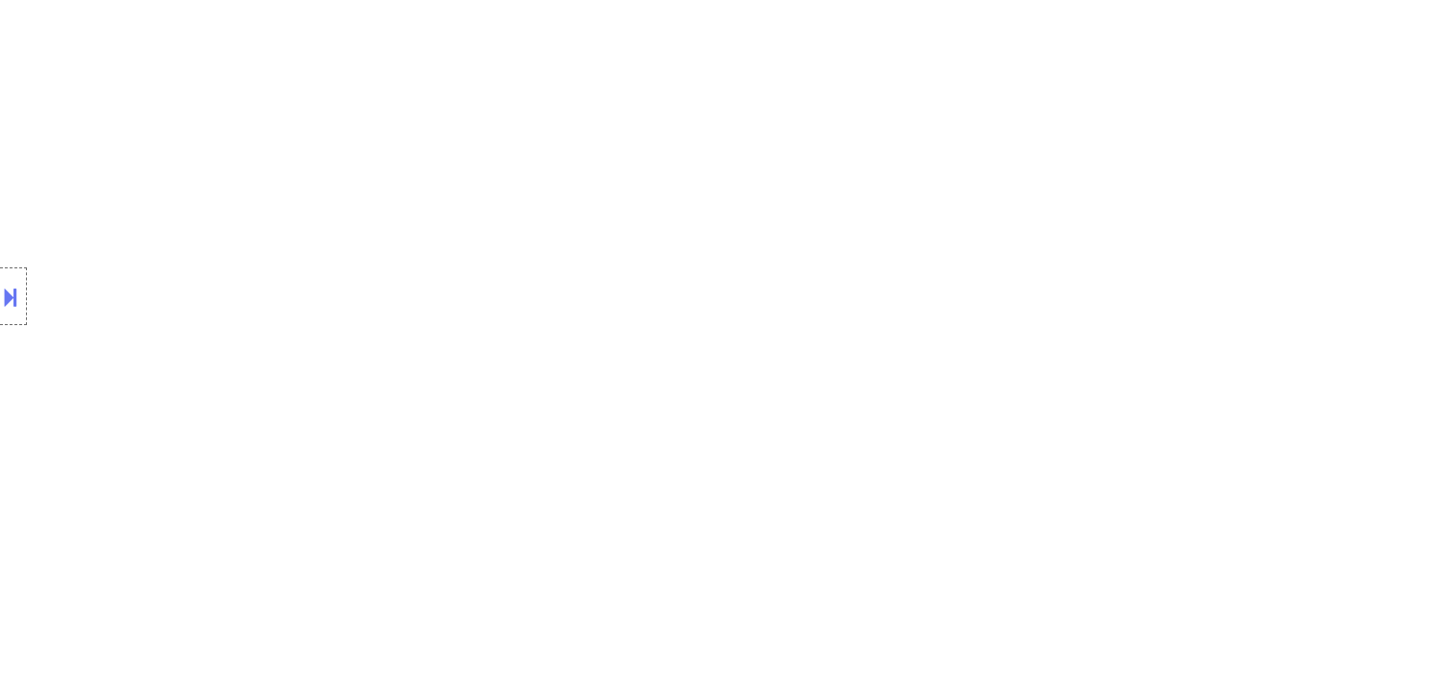
select select ""applied""
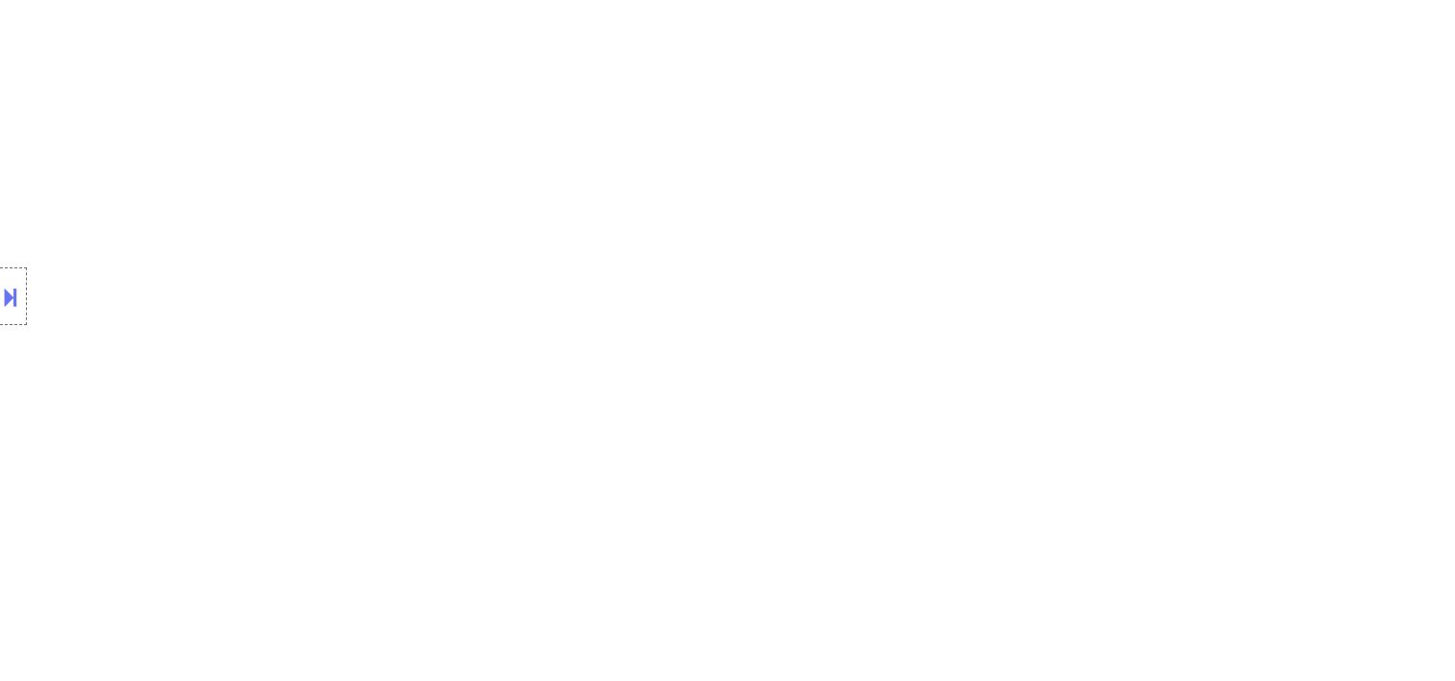
select select ""applied""
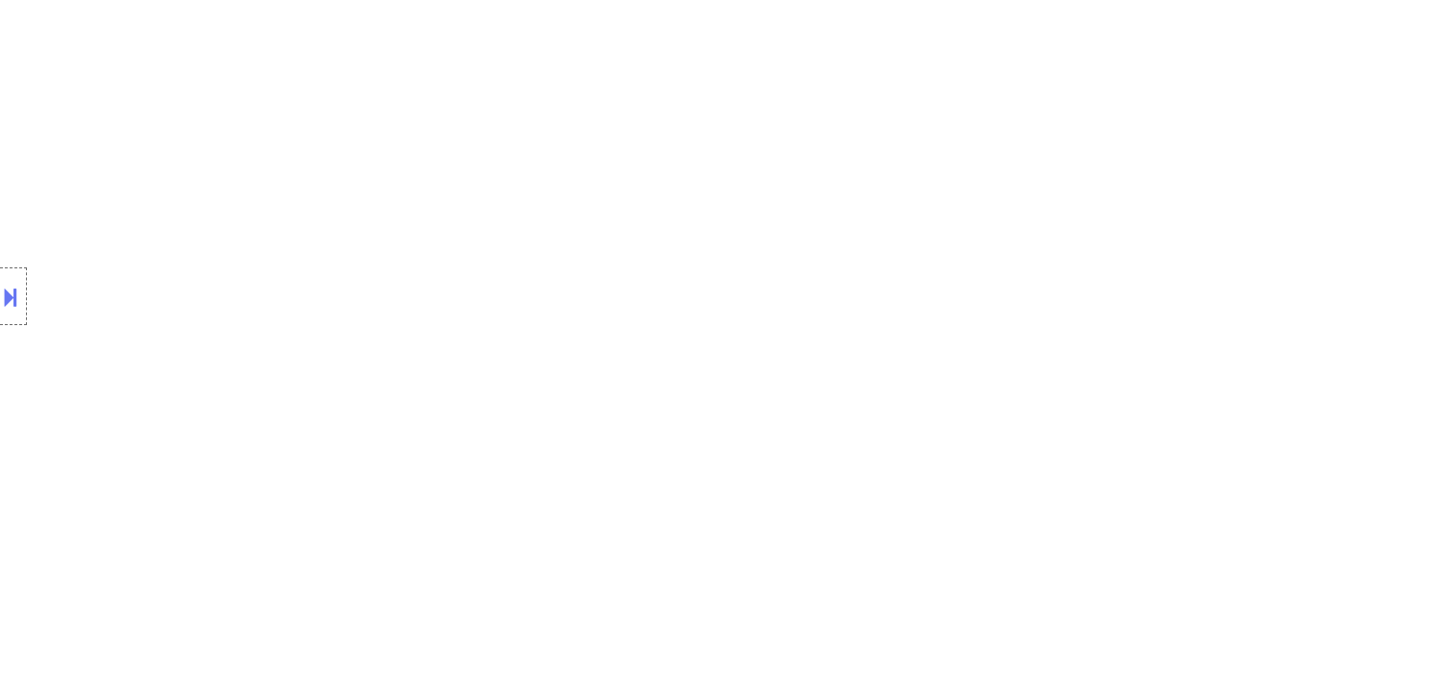
select select ""applied""
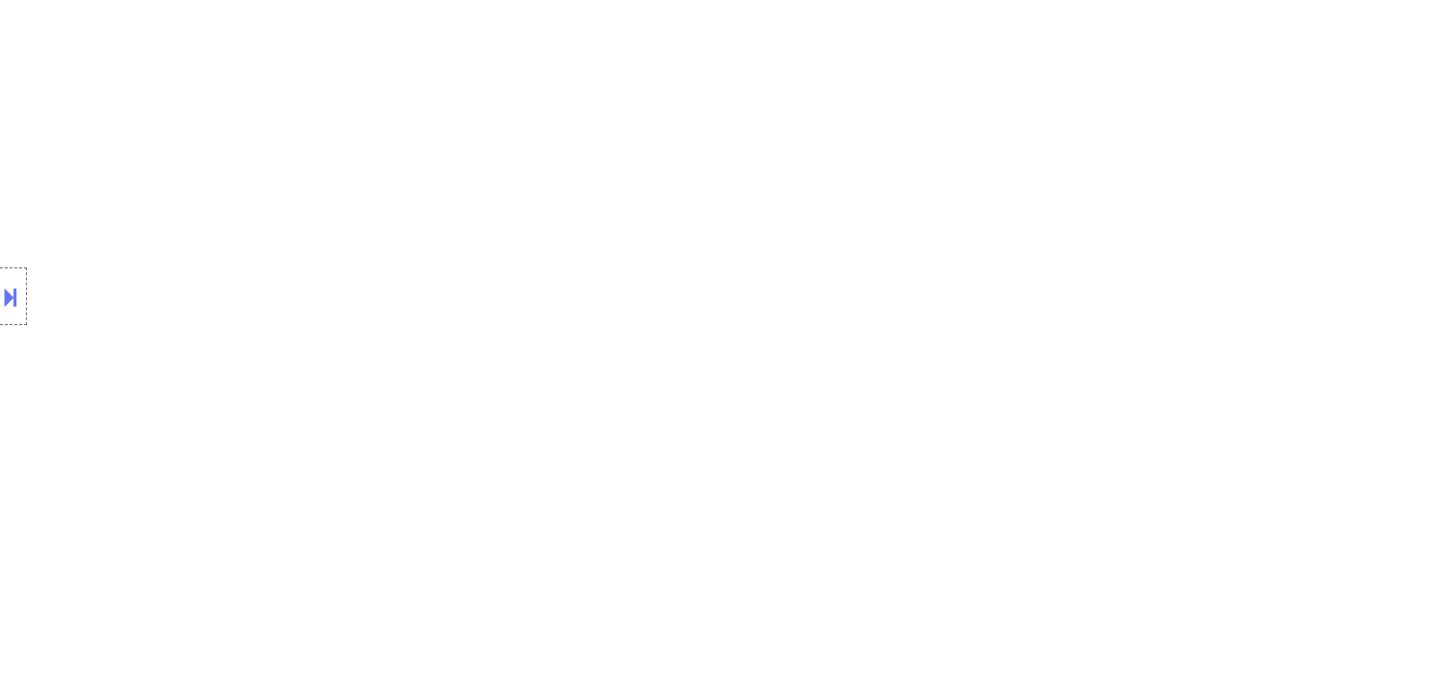
select select ""applied""
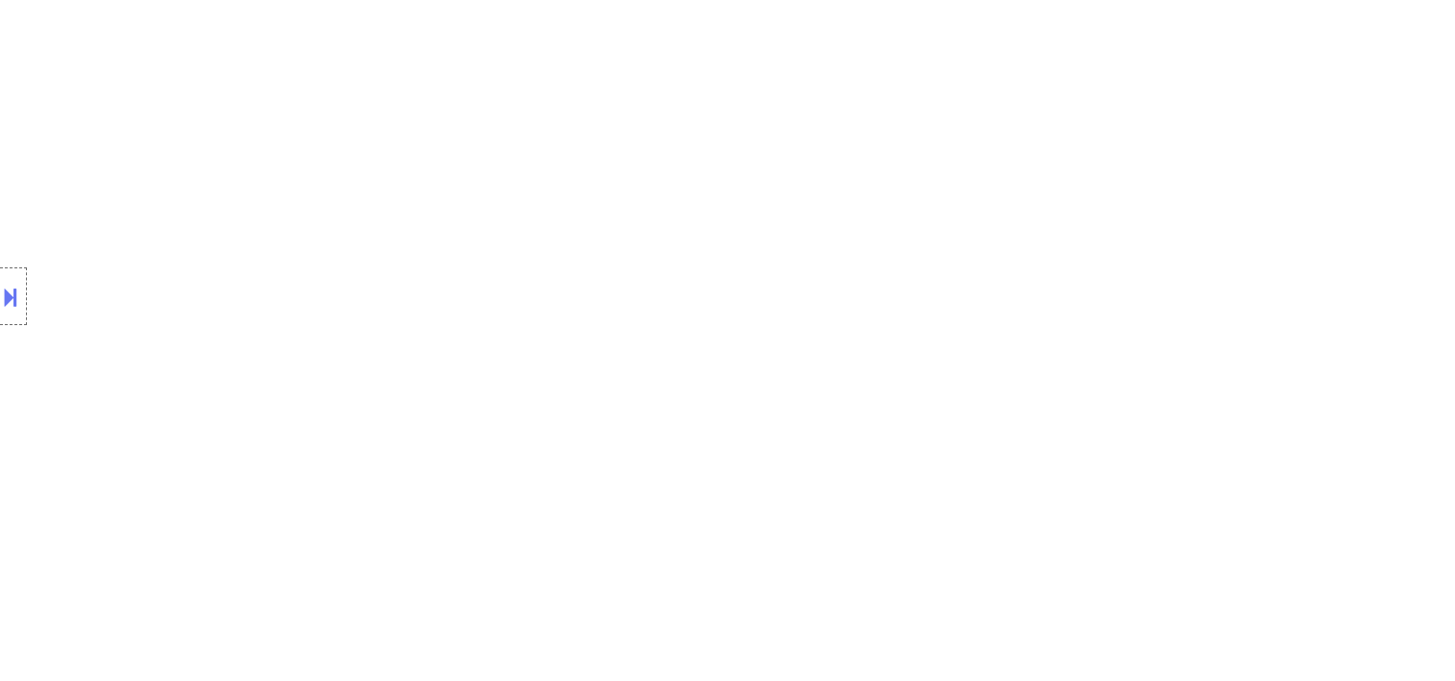
select select ""applied""
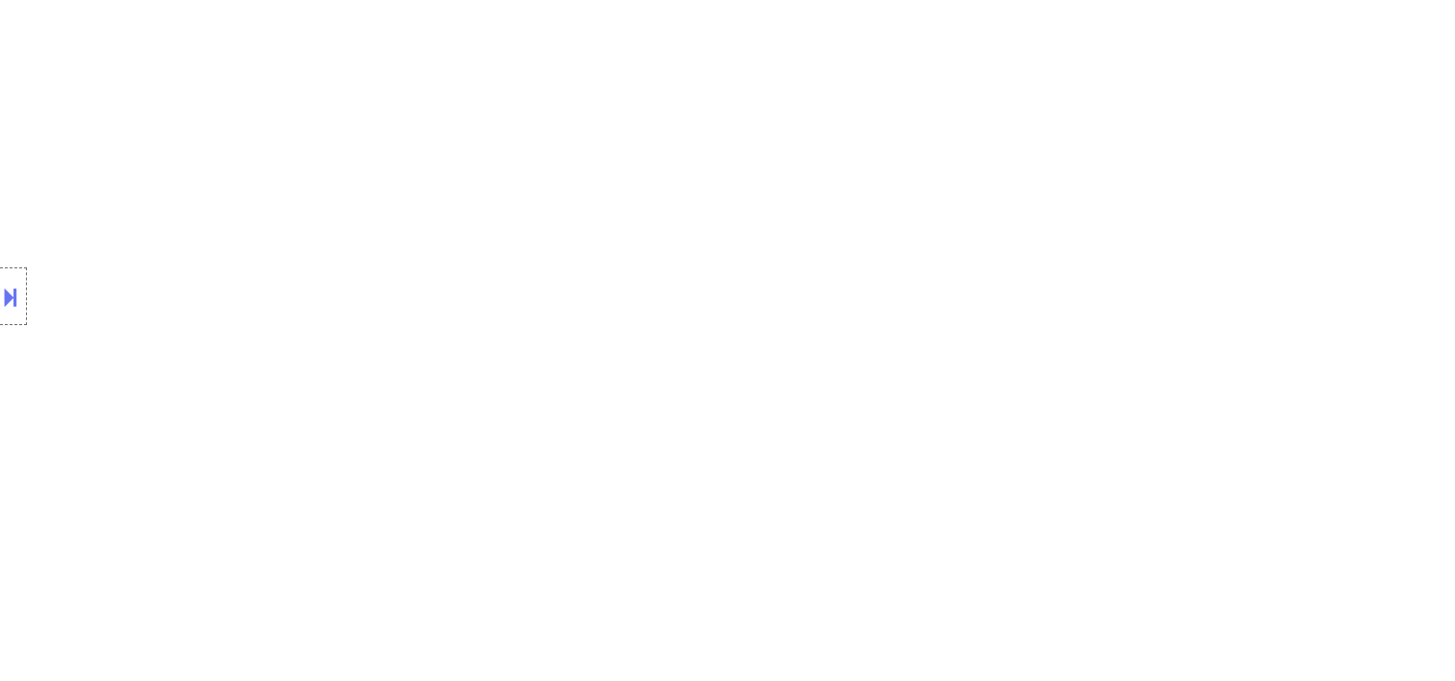
select select ""applied""
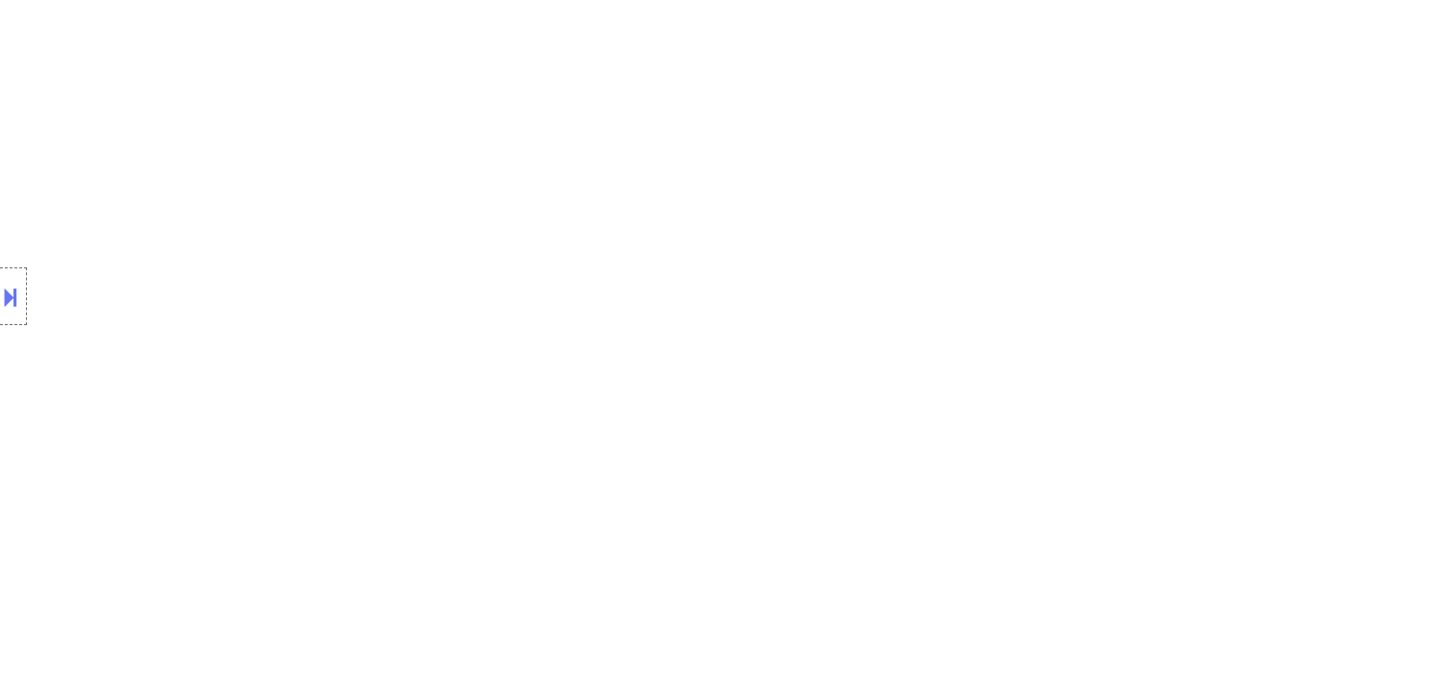
select select ""applied""
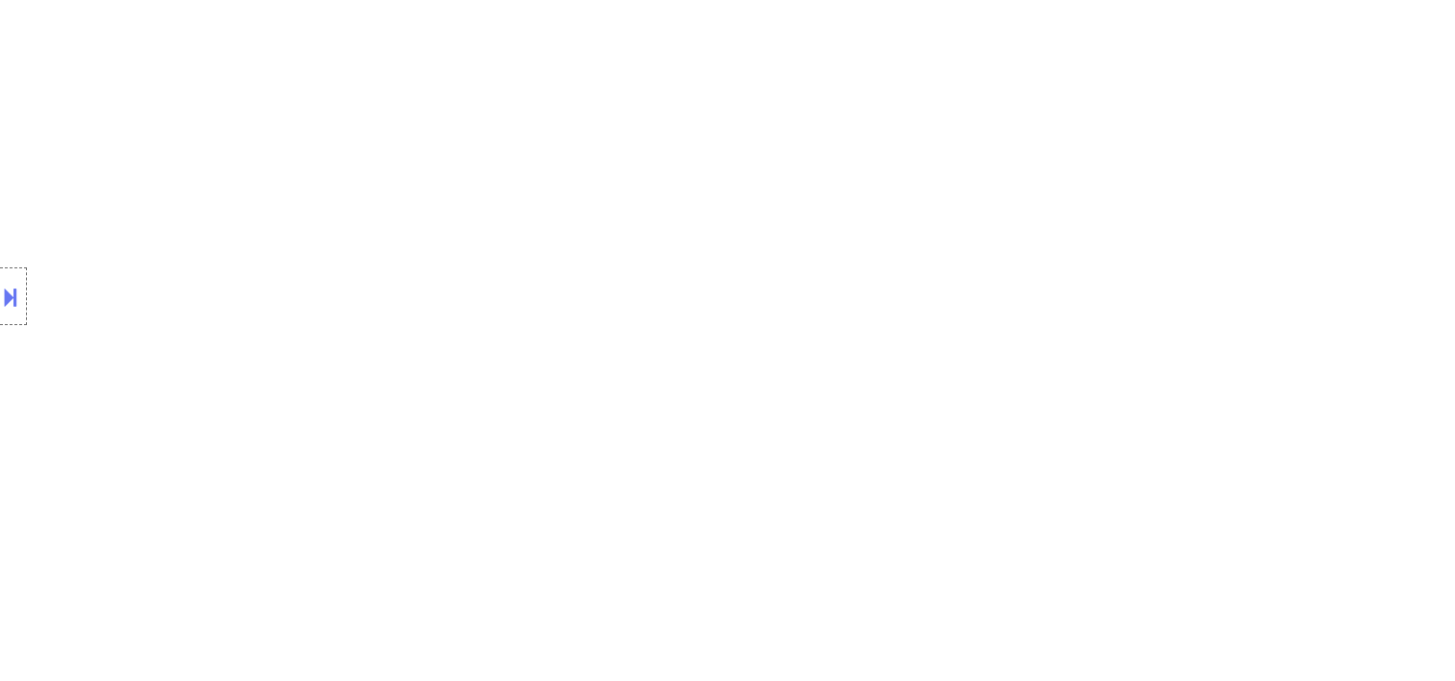
select select ""applied""
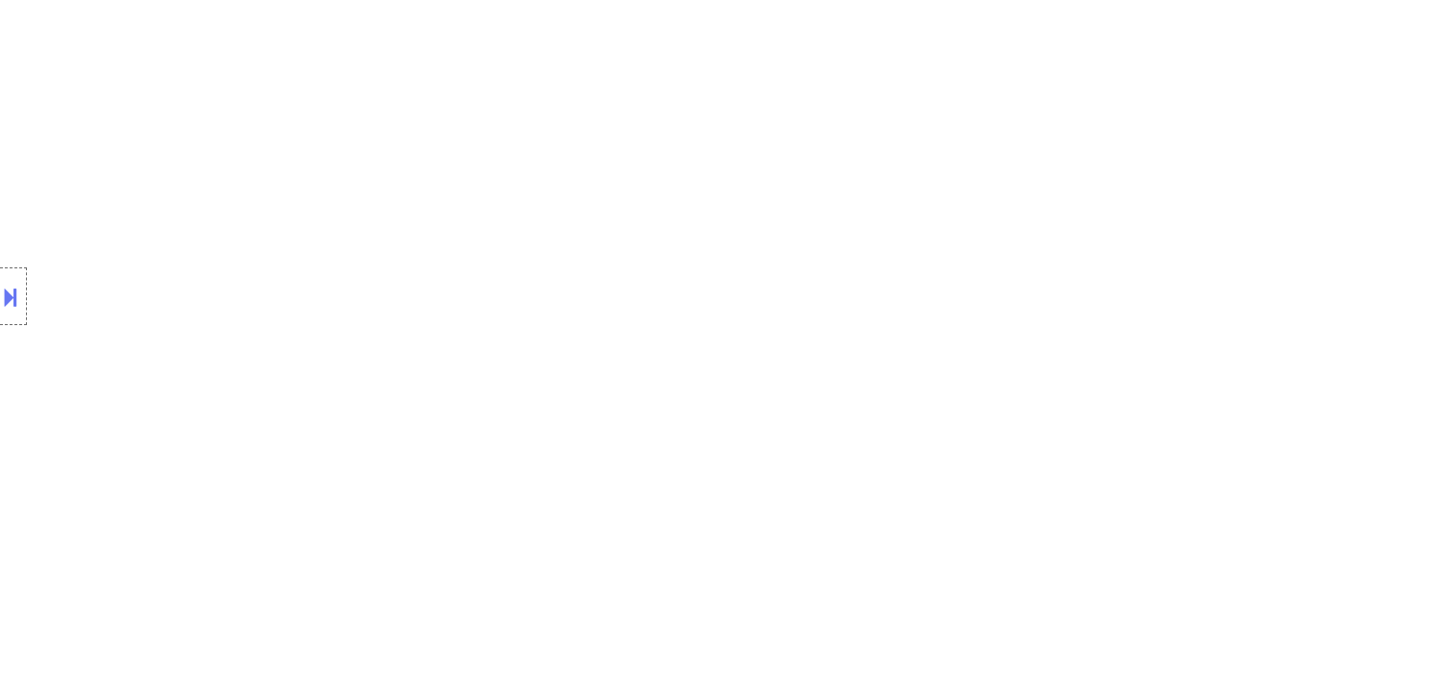
select select ""applied""
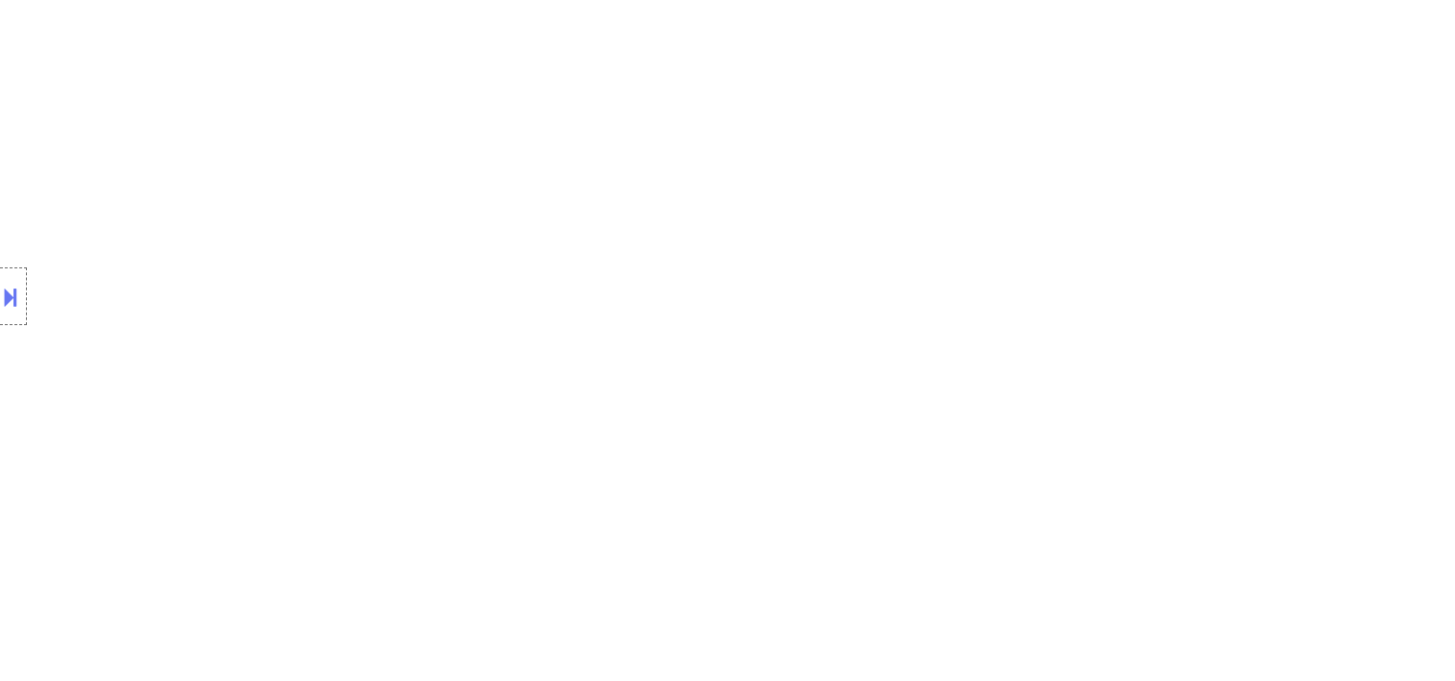
select select ""applied""
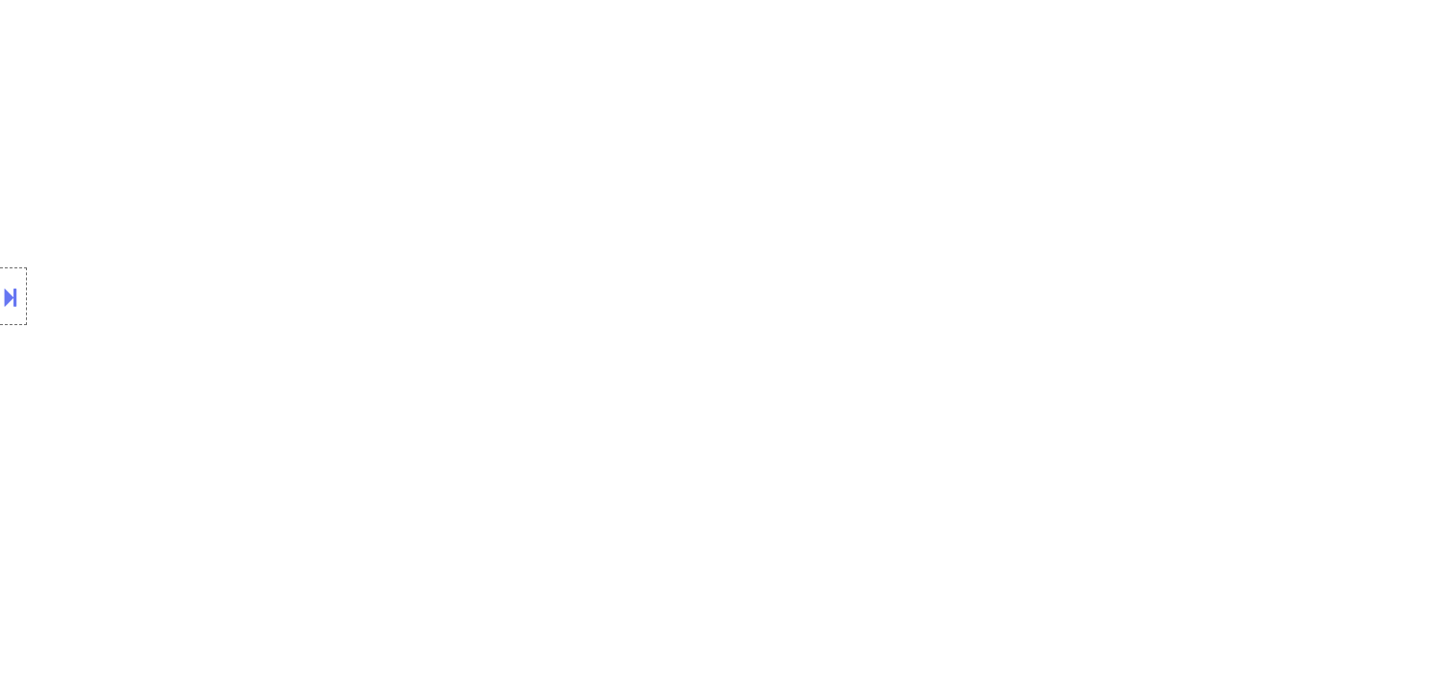
select select ""applied""
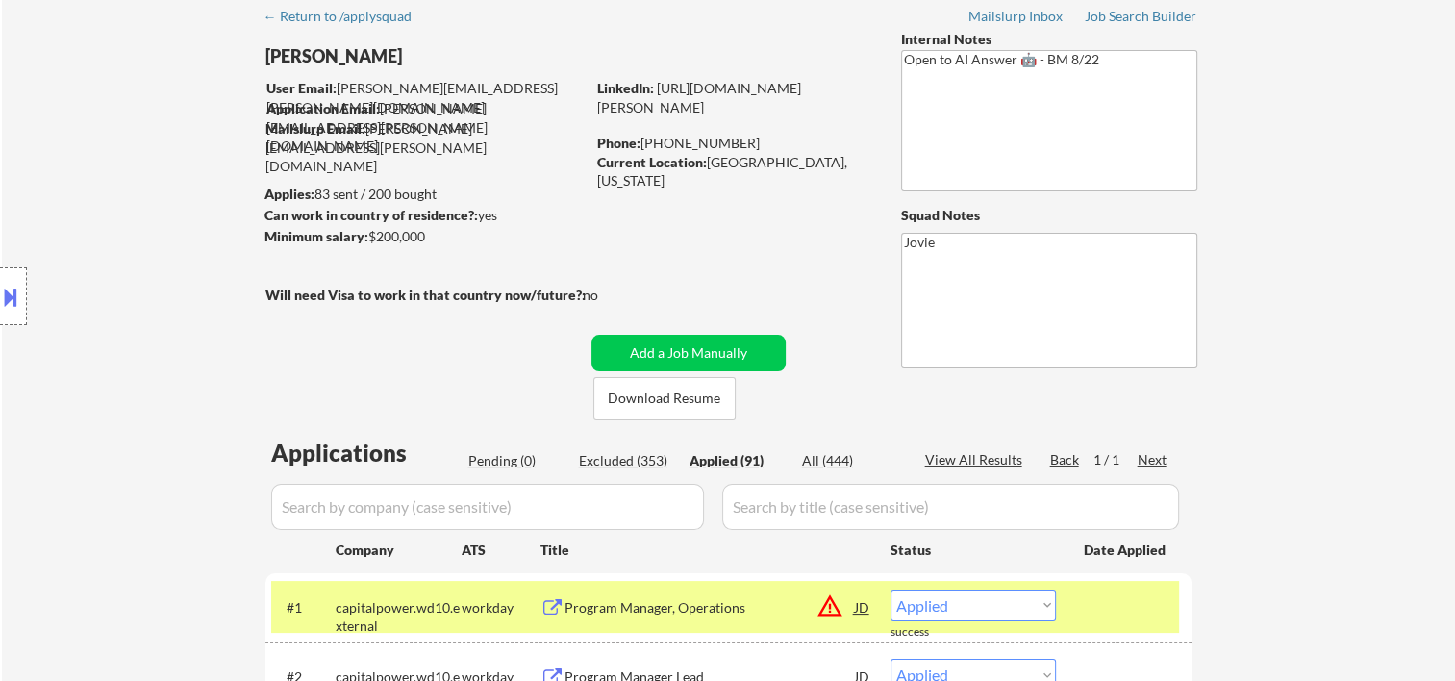
scroll to position [401, 0]
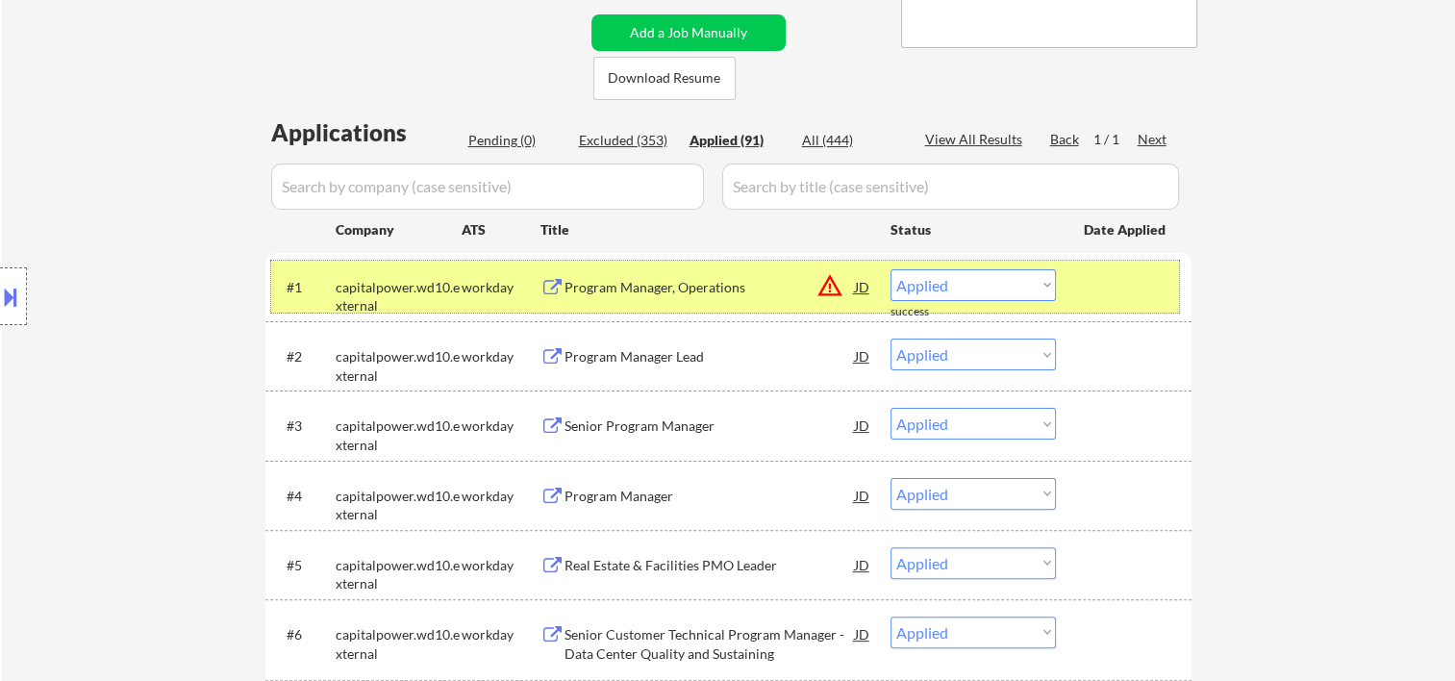
click at [1084, 281] on div at bounding box center [1126, 286] width 85 height 35
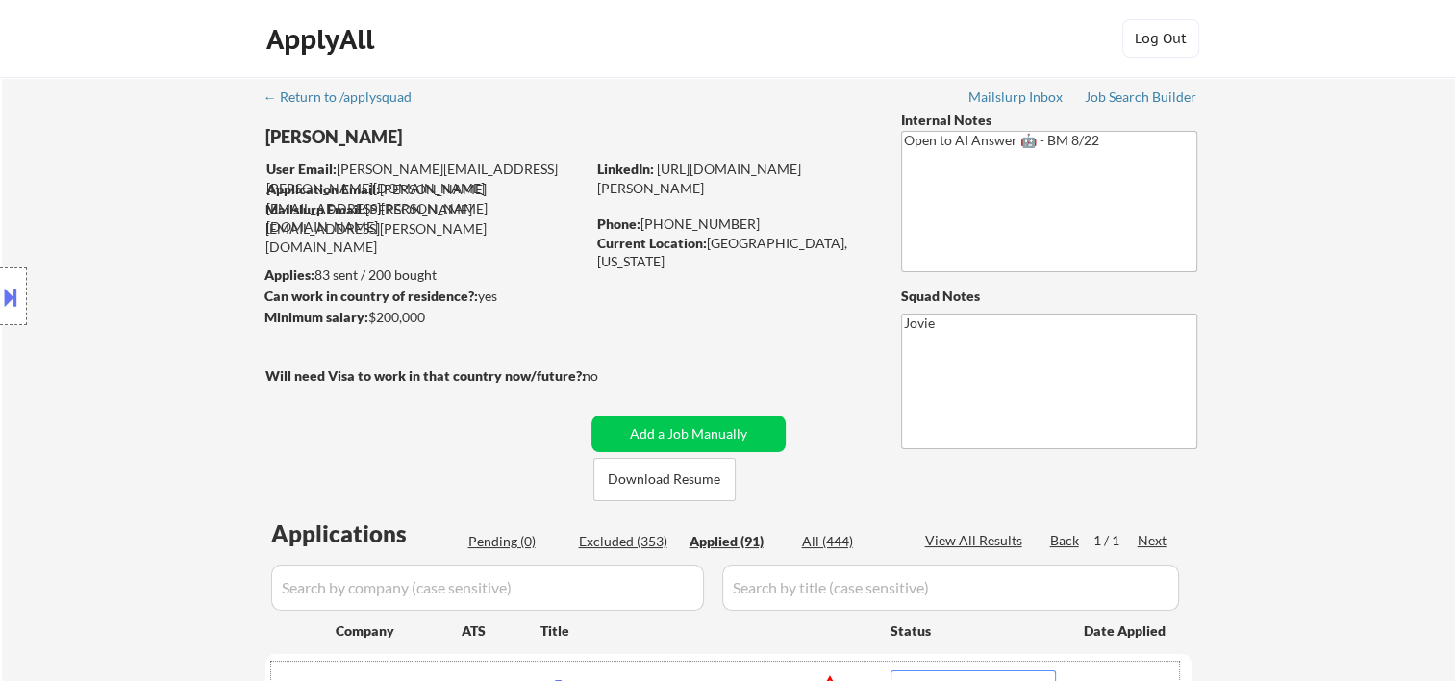
scroll to position [0, 0]
